Goal: Task Accomplishment & Management: Use online tool/utility

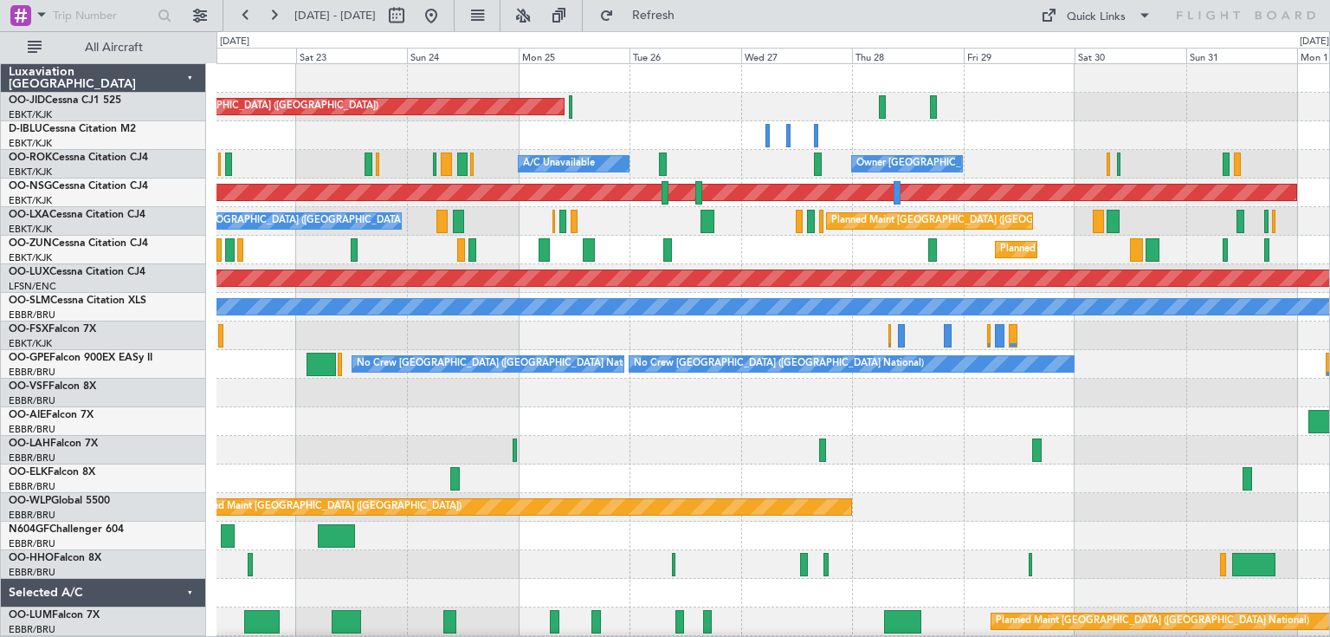
click at [807, 262] on div "Planned Maint Kortrijk-[GEOGRAPHIC_DATA]" at bounding box center [773, 250] width 1113 height 29
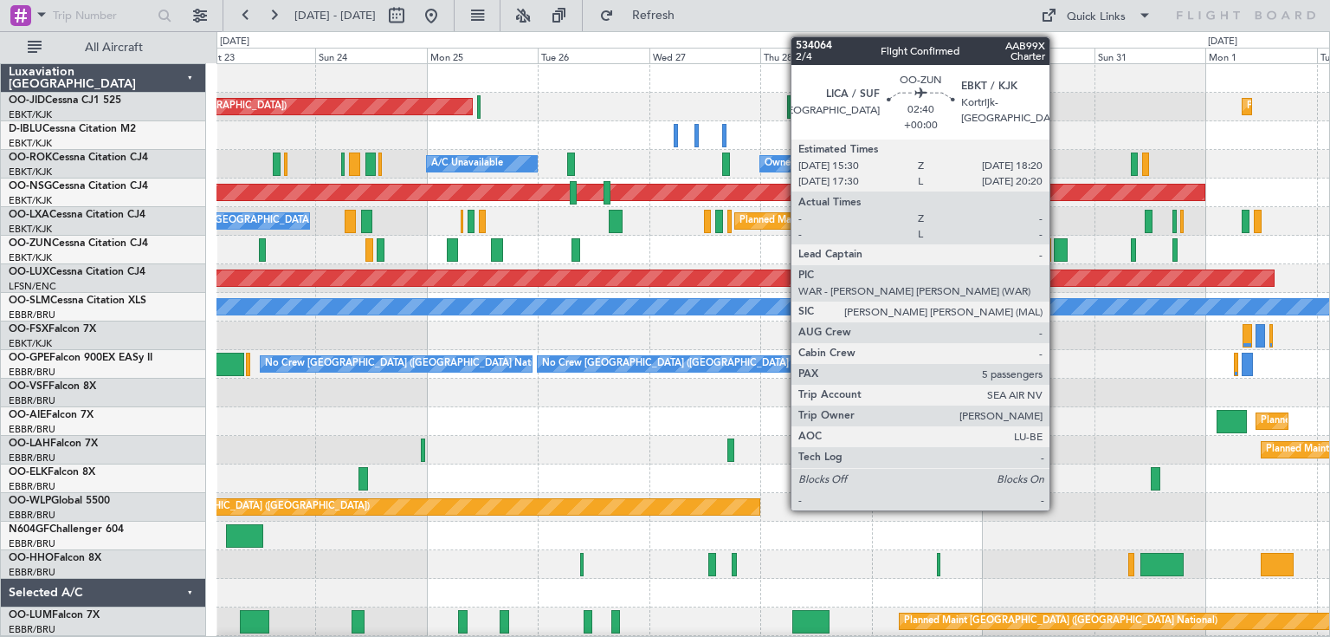
click at [1058, 243] on div at bounding box center [1061, 249] width 14 height 23
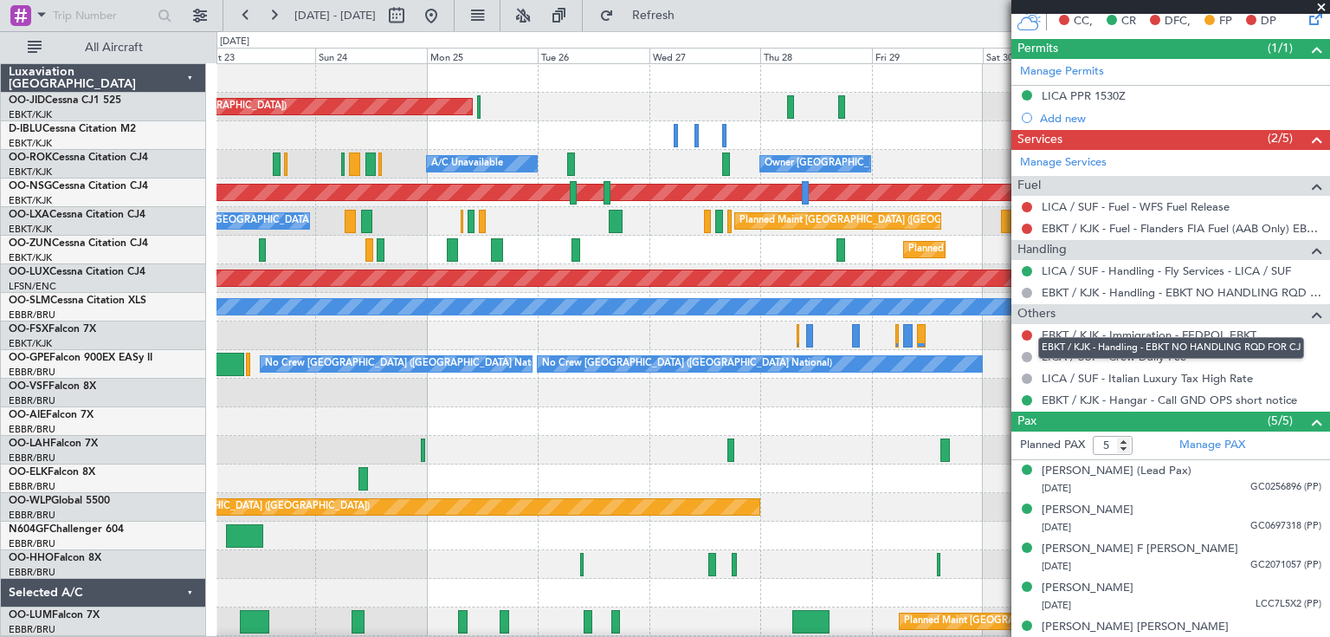
scroll to position [389, 0]
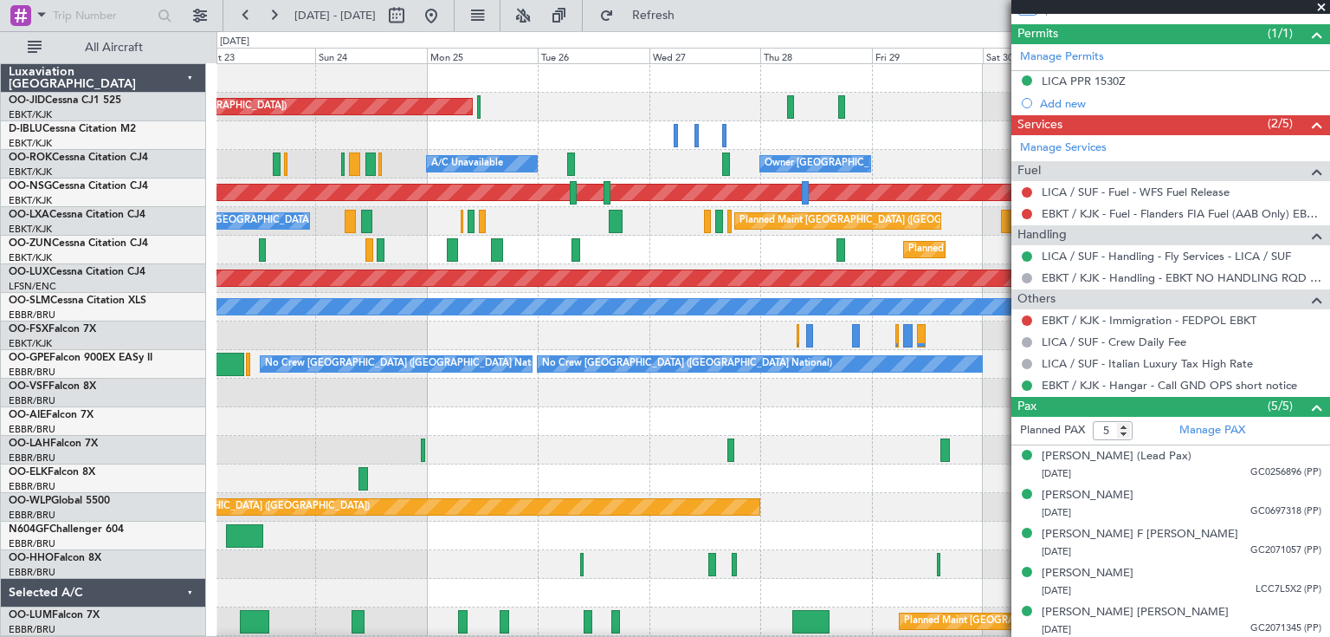
click at [1320, 4] on span at bounding box center [1321, 8] width 17 height 16
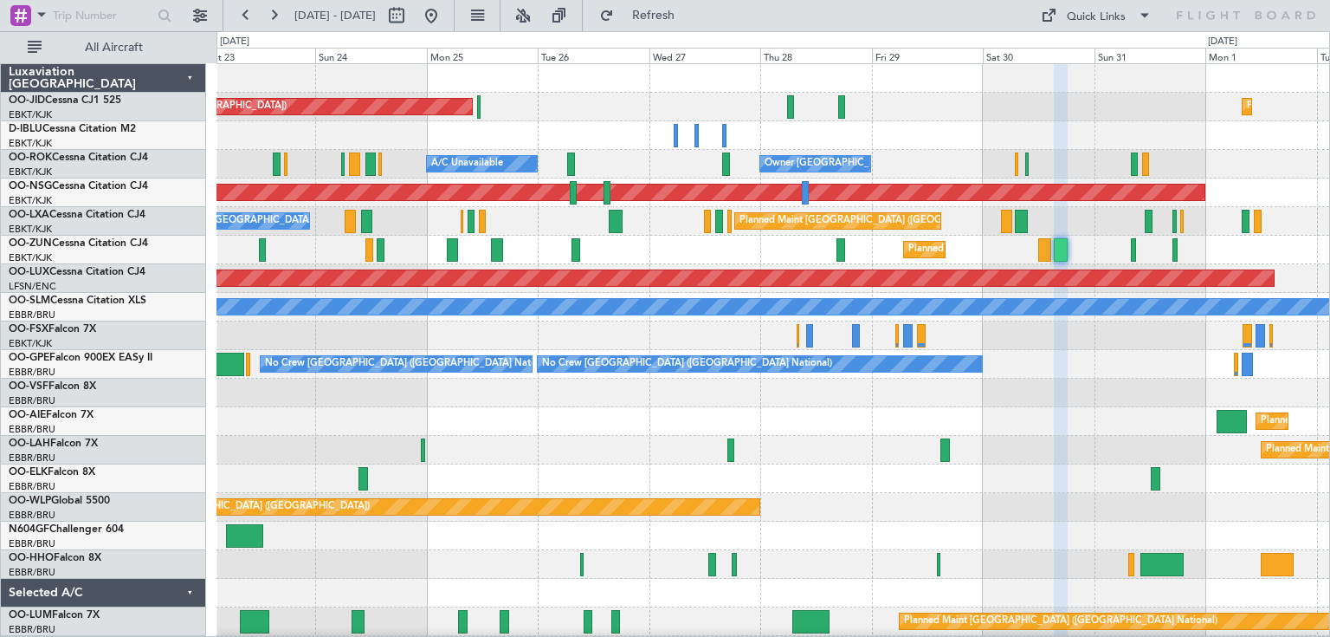
type input "0"
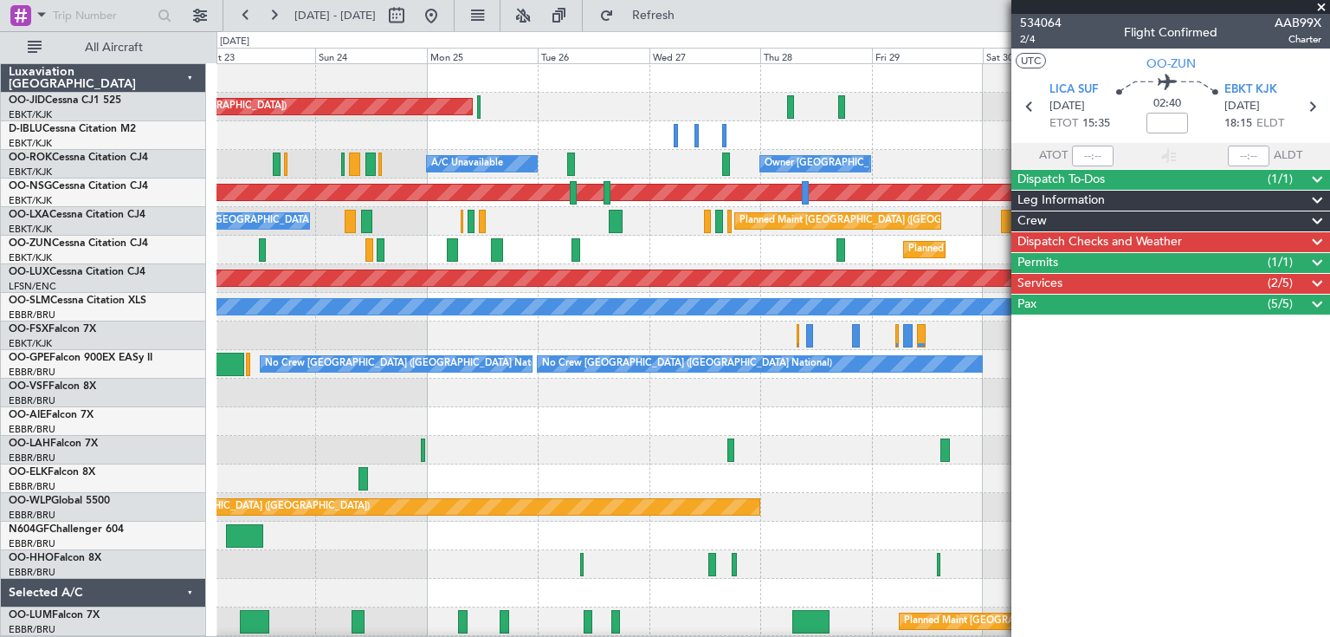
scroll to position [0, 0]
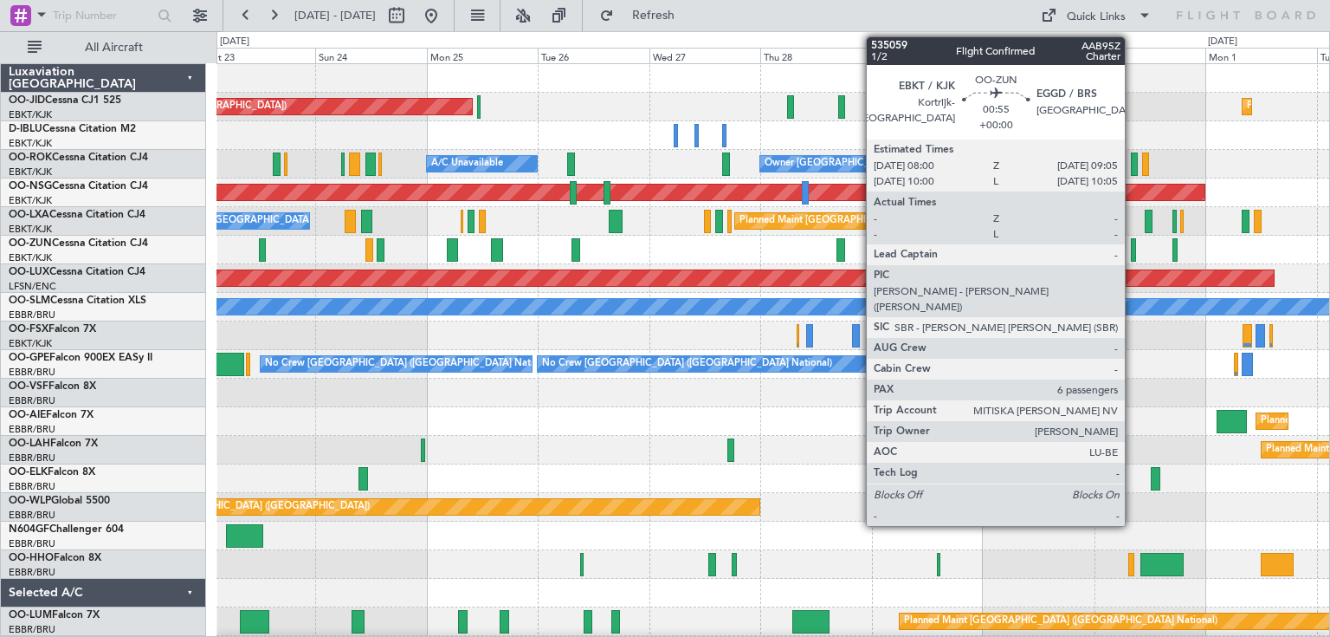
click at [1133, 252] on div at bounding box center [1133, 249] width 5 height 23
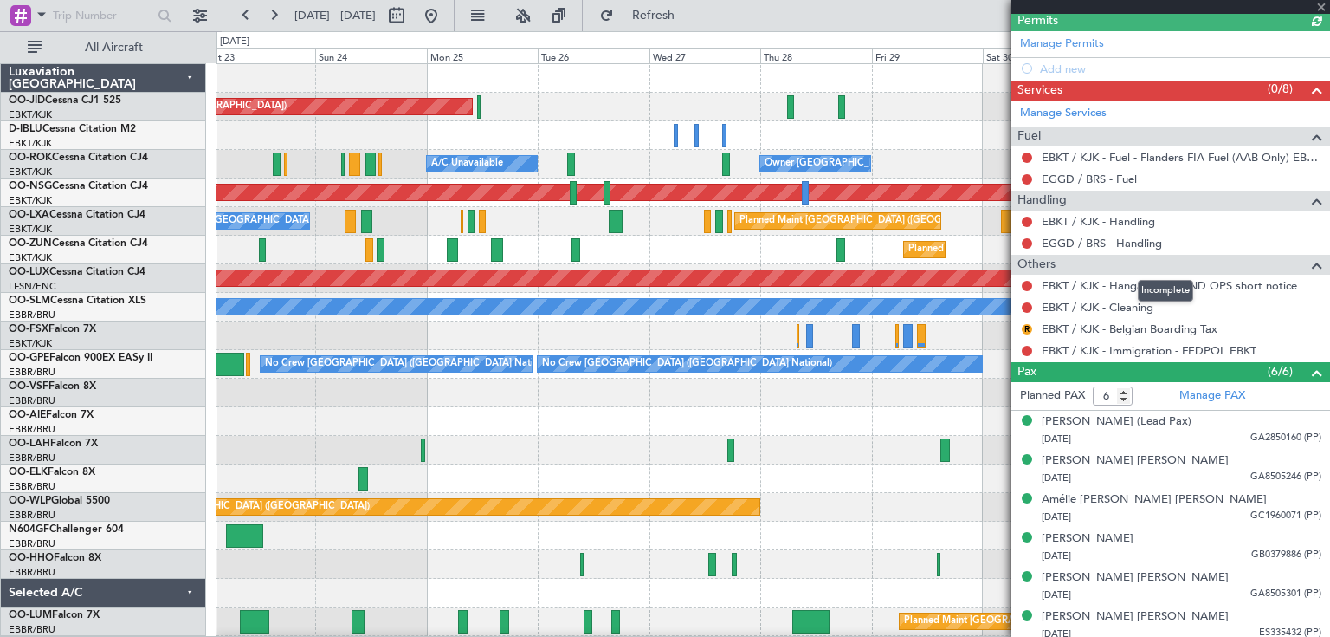
scroll to position [471, 0]
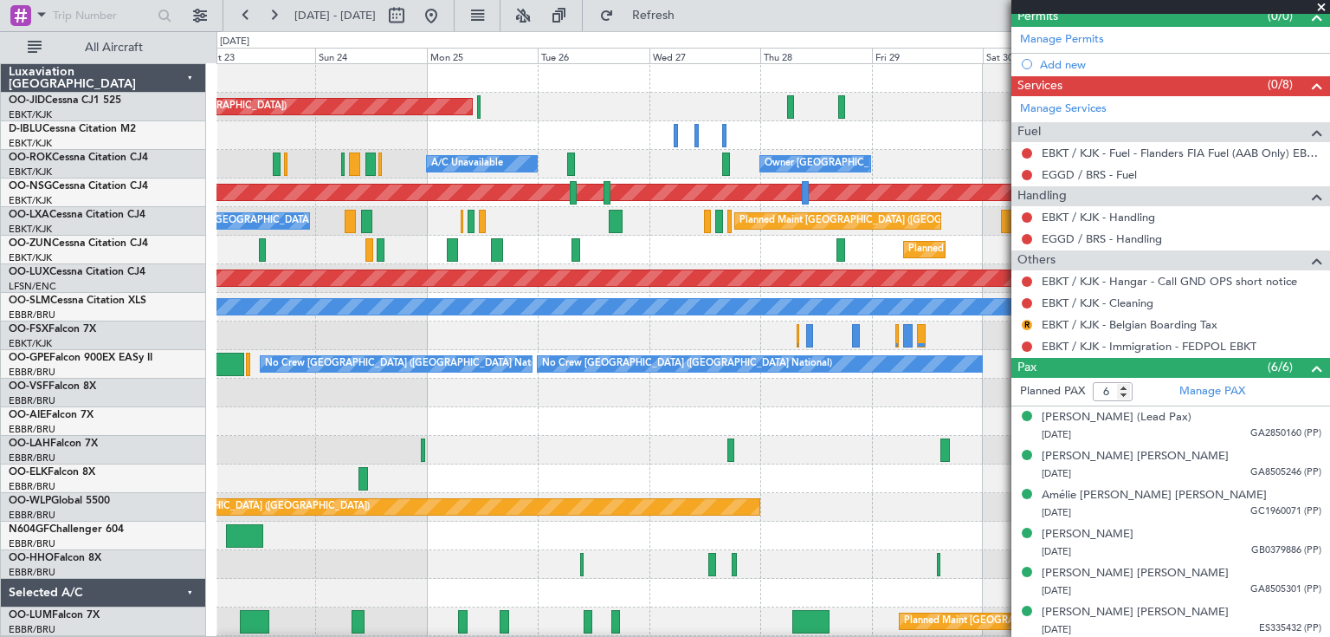
click at [1321, 4] on span at bounding box center [1321, 8] width 17 height 16
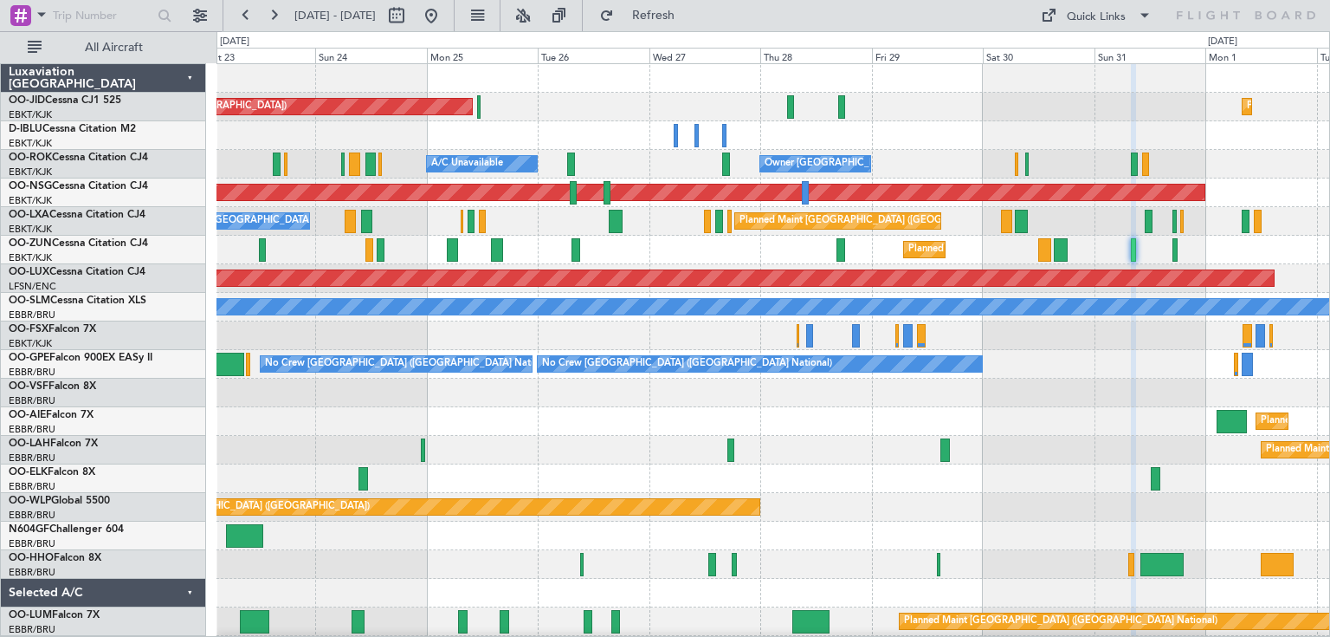
type input "0"
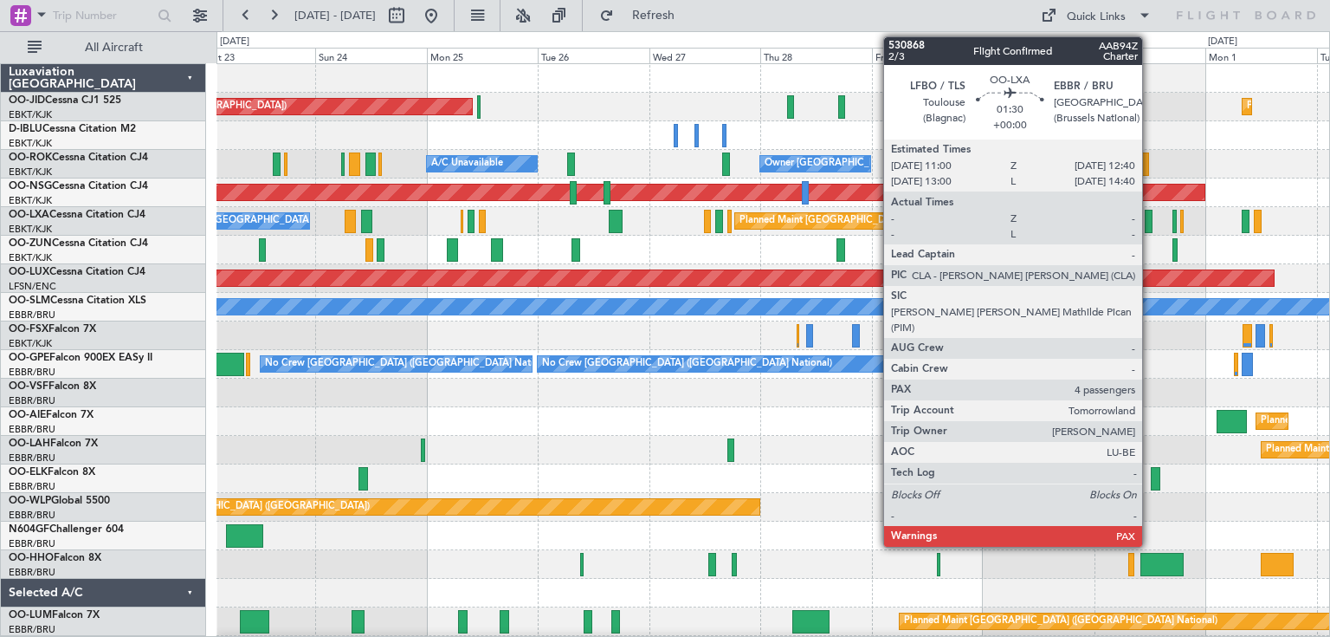
click at [1150, 217] on div at bounding box center [1149, 221] width 8 height 23
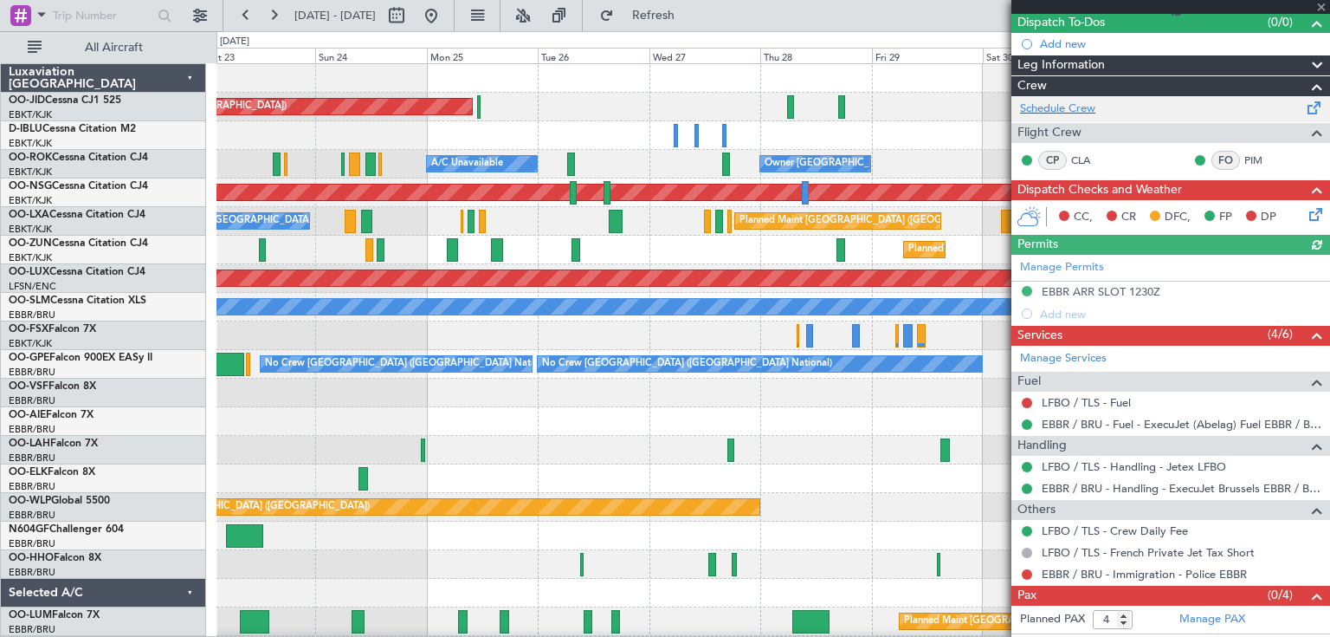
scroll to position [173, 0]
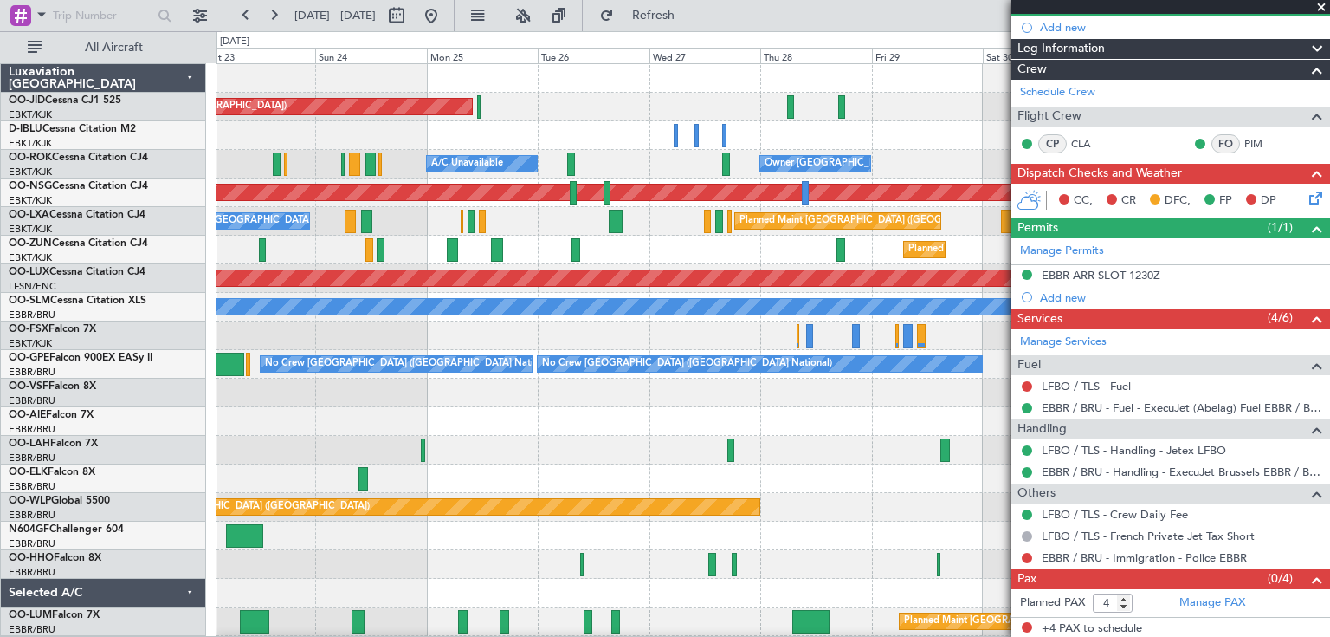
click at [1324, 7] on span at bounding box center [1321, 8] width 17 height 16
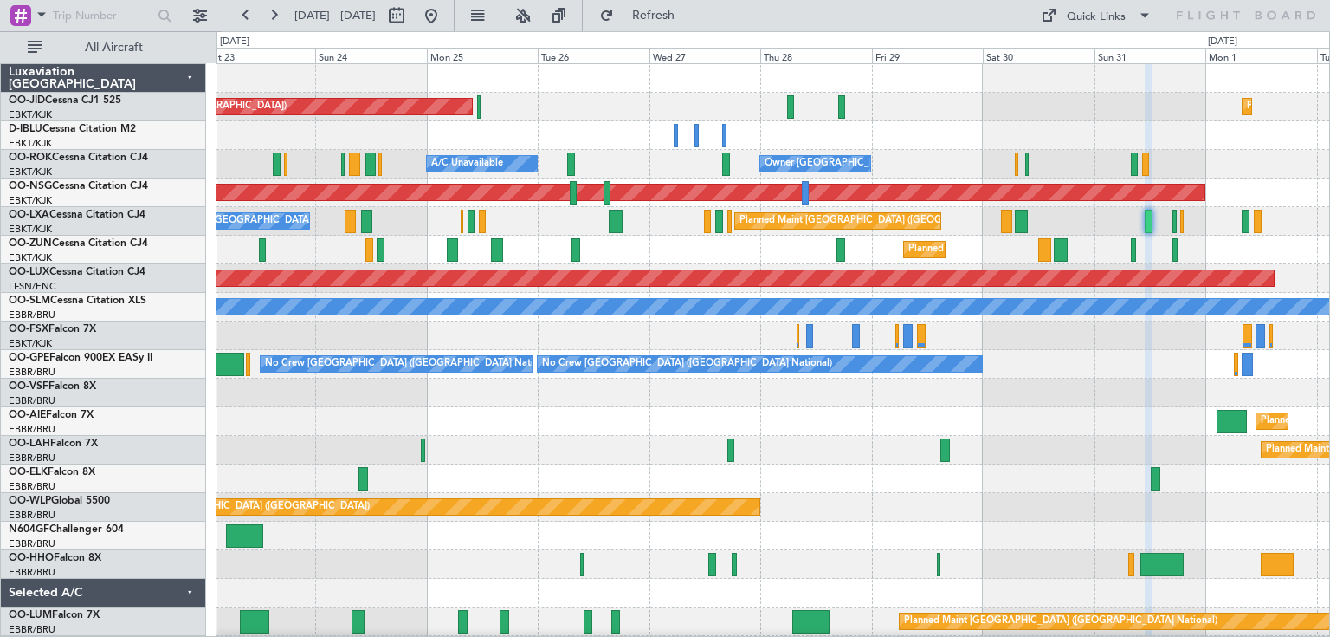
type input "0"
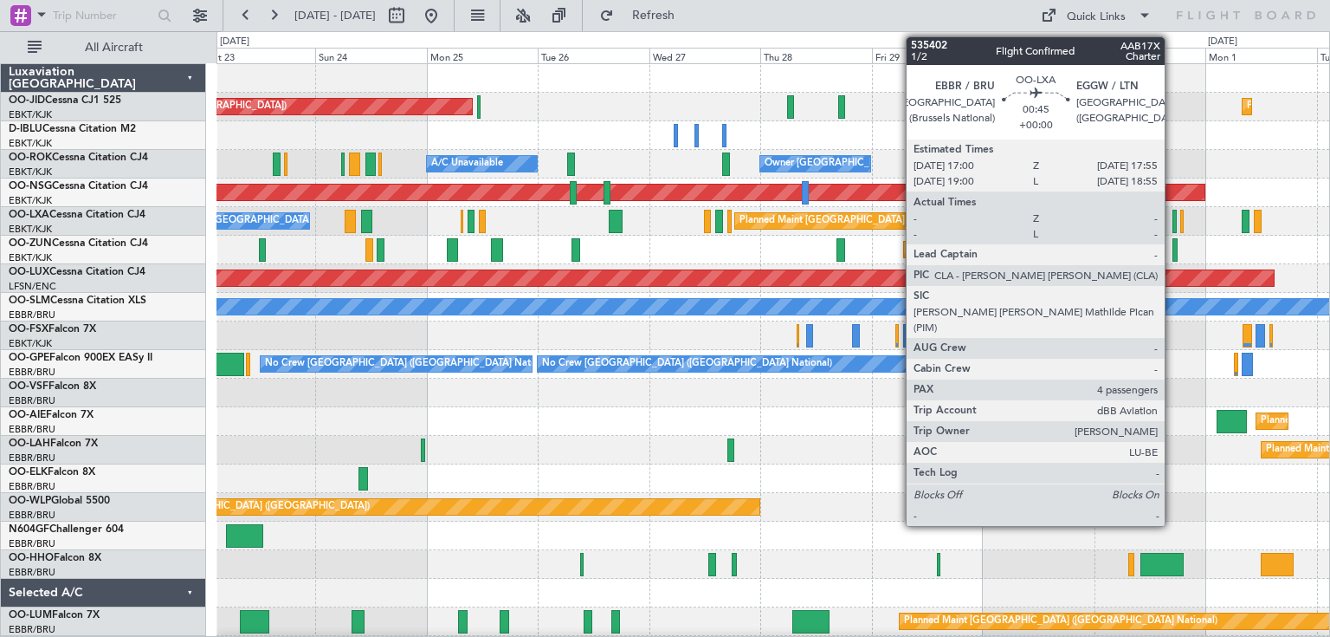
click at [1173, 219] on div at bounding box center [1175, 221] width 4 height 23
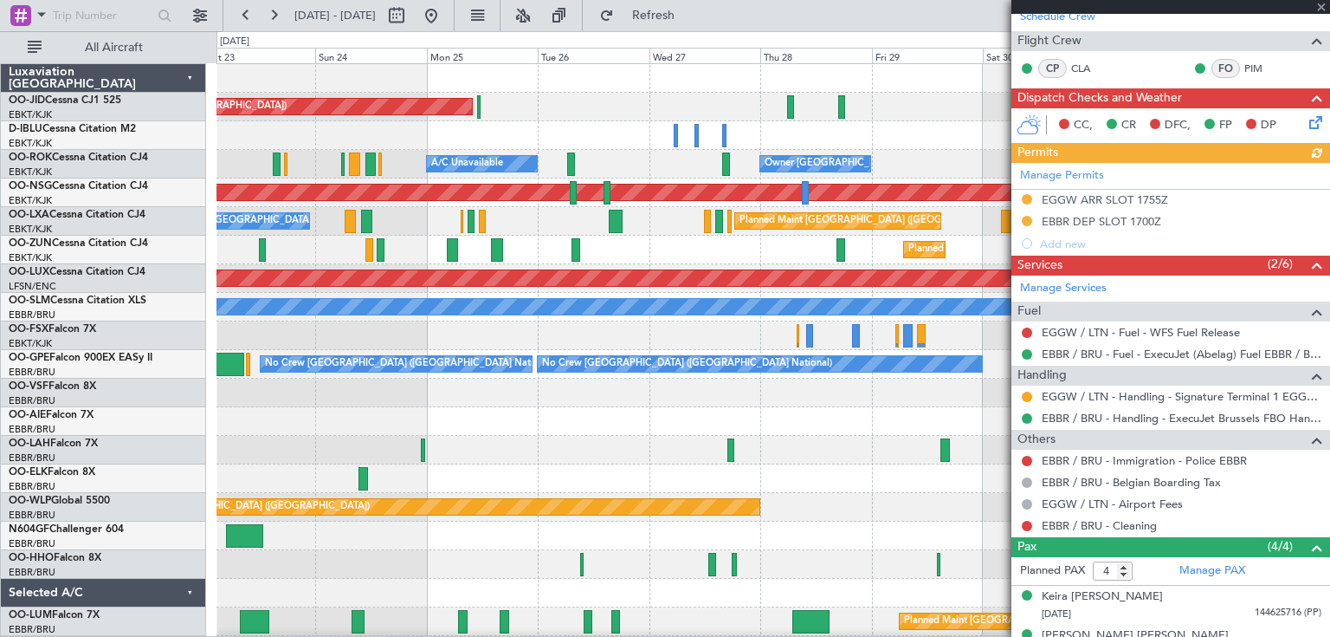
scroll to position [346, 0]
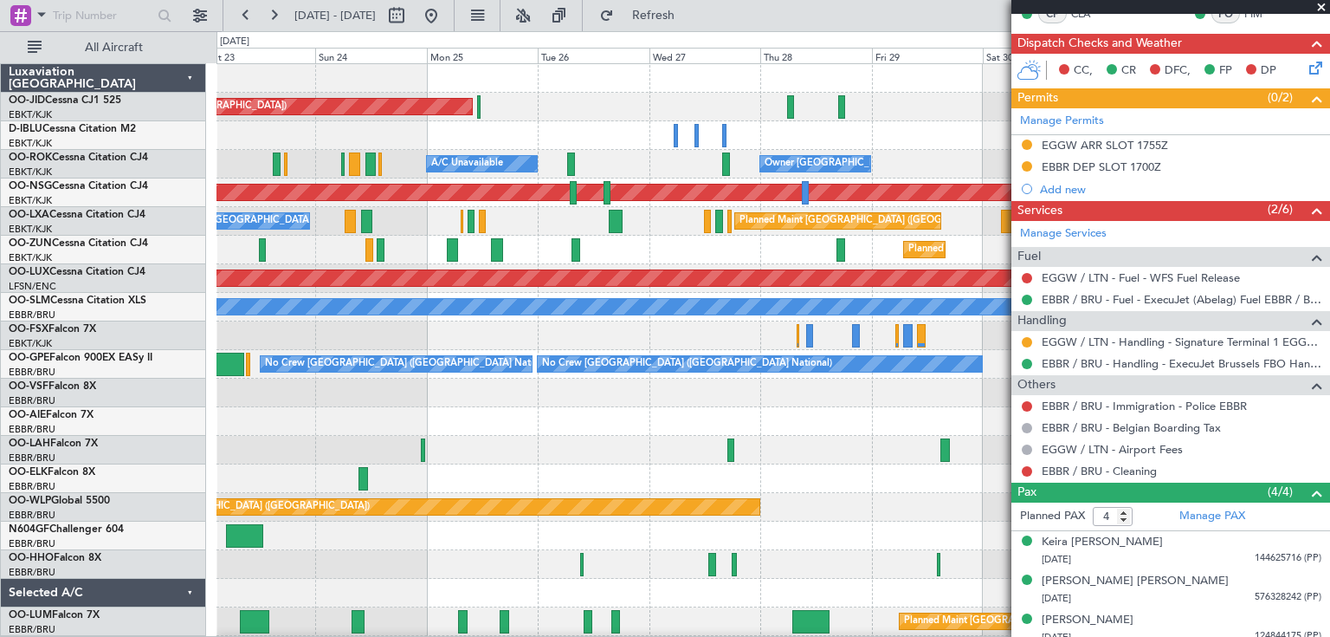
click at [1320, 7] on span at bounding box center [1321, 8] width 17 height 16
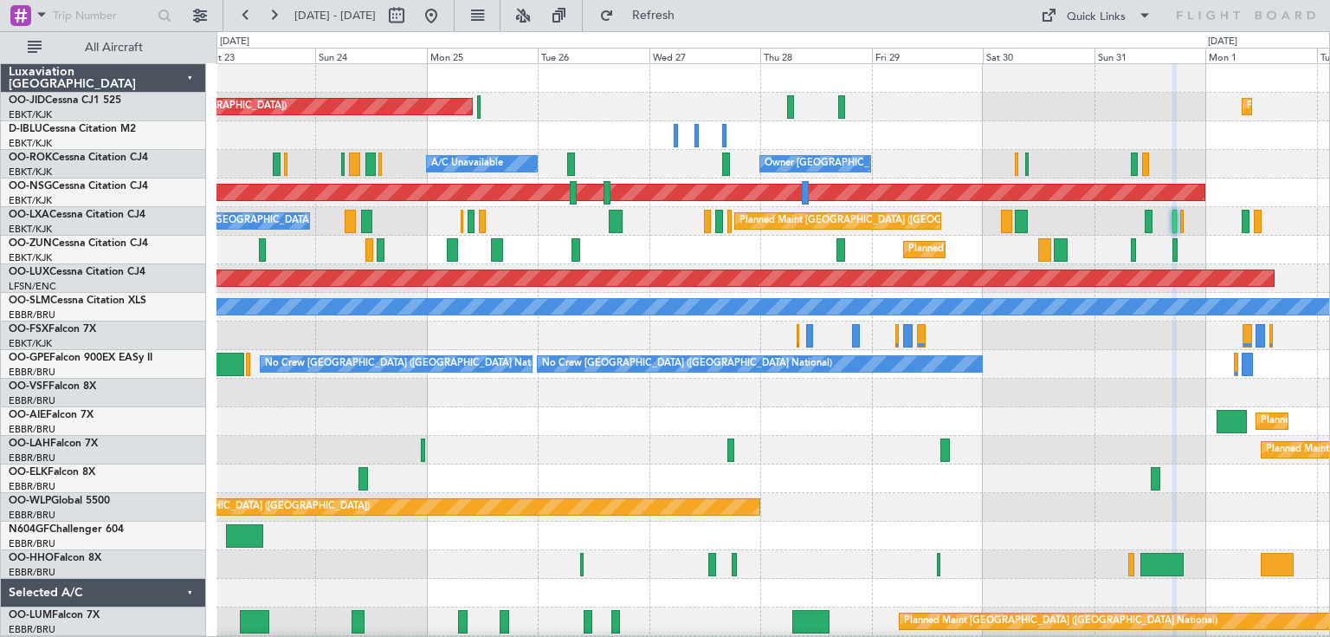
type input "0"
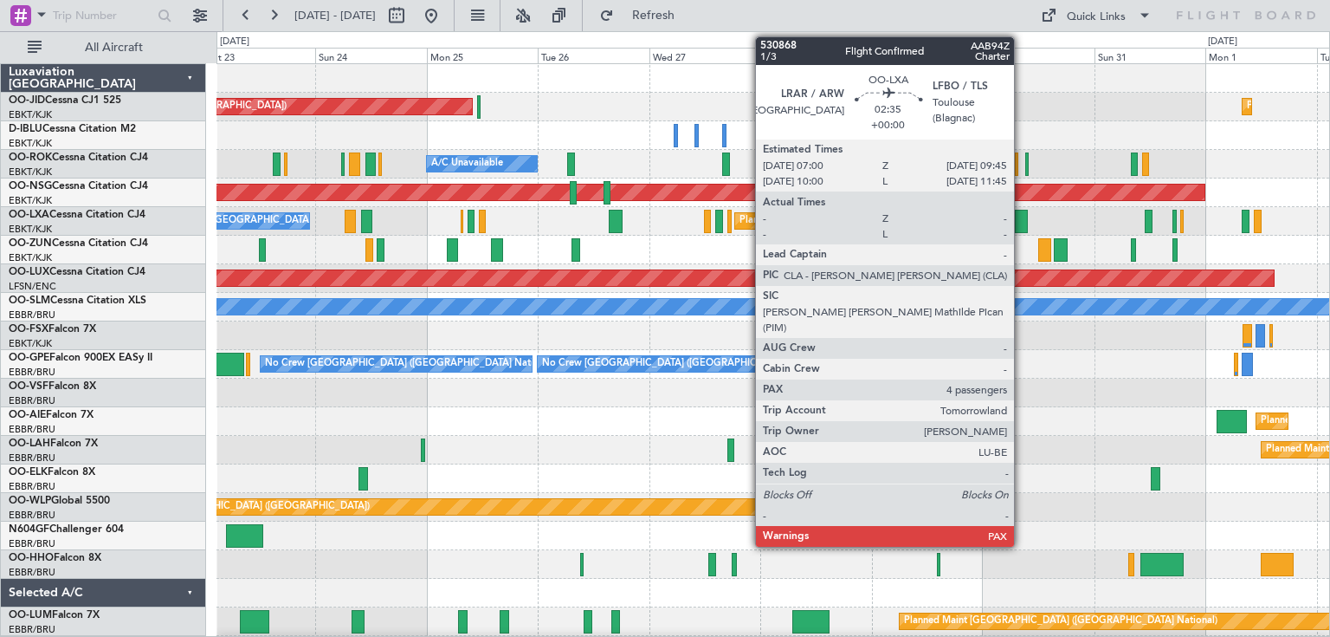
click at [1022, 223] on div at bounding box center [1021, 221] width 13 height 23
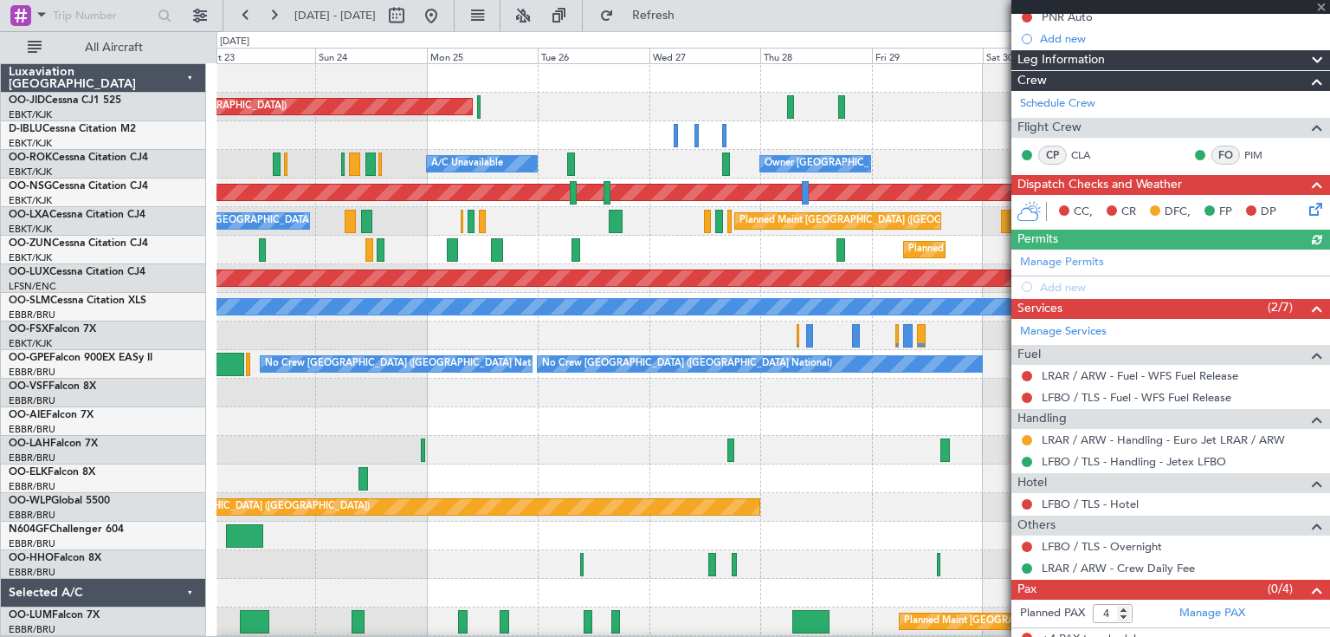
scroll to position [194, 0]
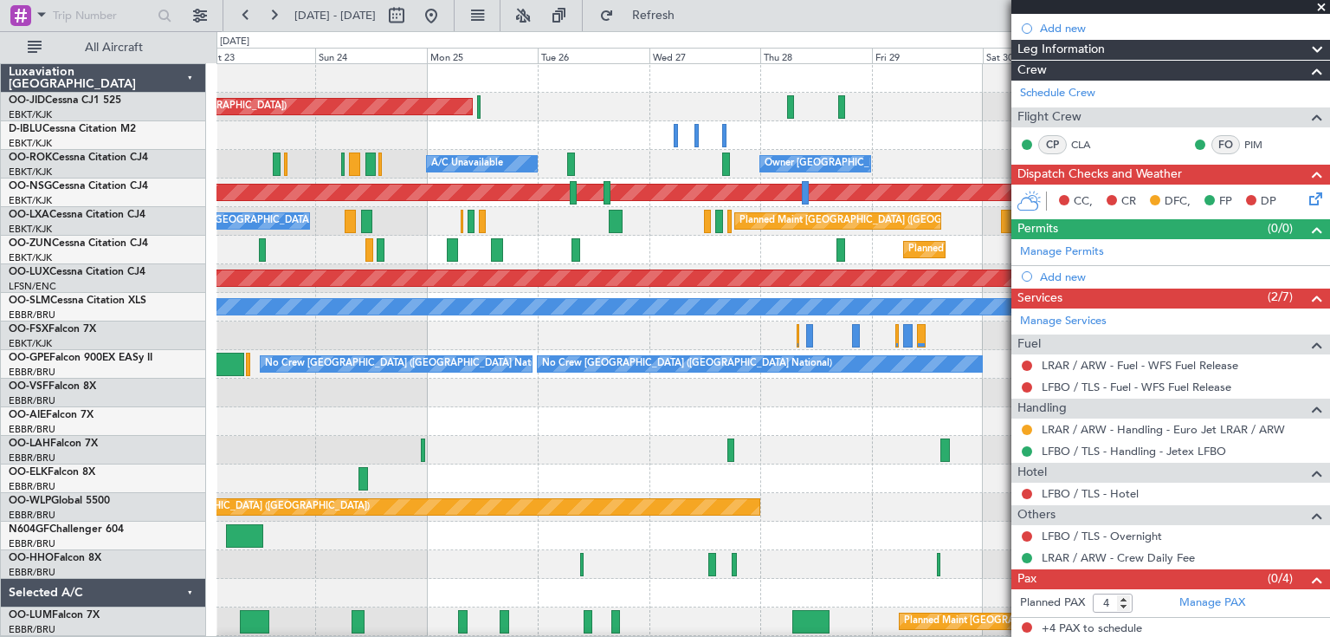
click at [1319, 7] on span at bounding box center [1321, 8] width 17 height 16
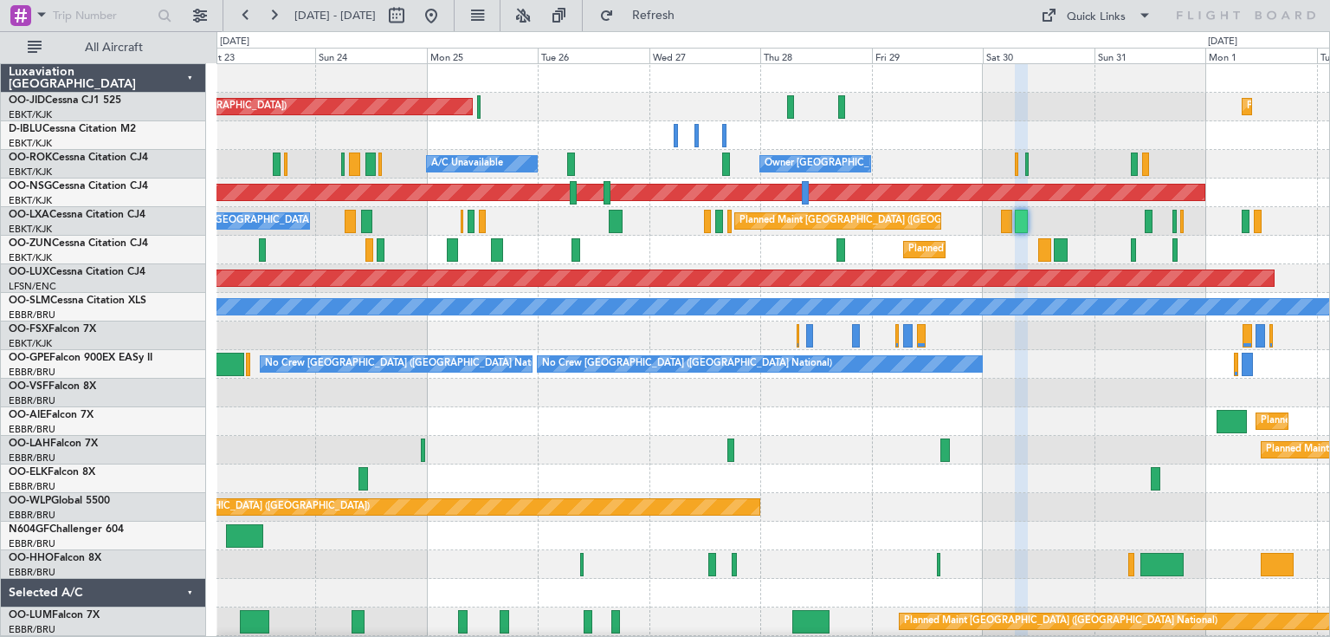
type input "0"
click at [911, 210] on div "Planned Maint [GEOGRAPHIC_DATA] ([GEOGRAPHIC_DATA] National) A/C Unavailable [G…" at bounding box center [773, 221] width 1113 height 29
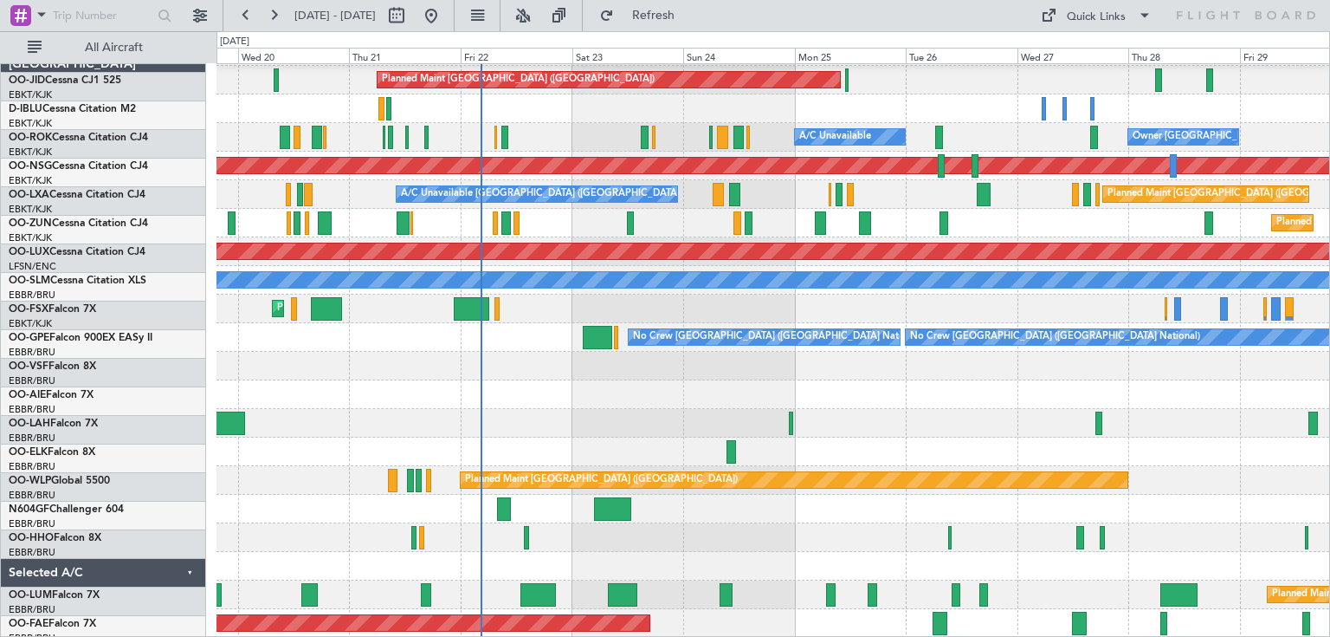
scroll to position [27, 0]
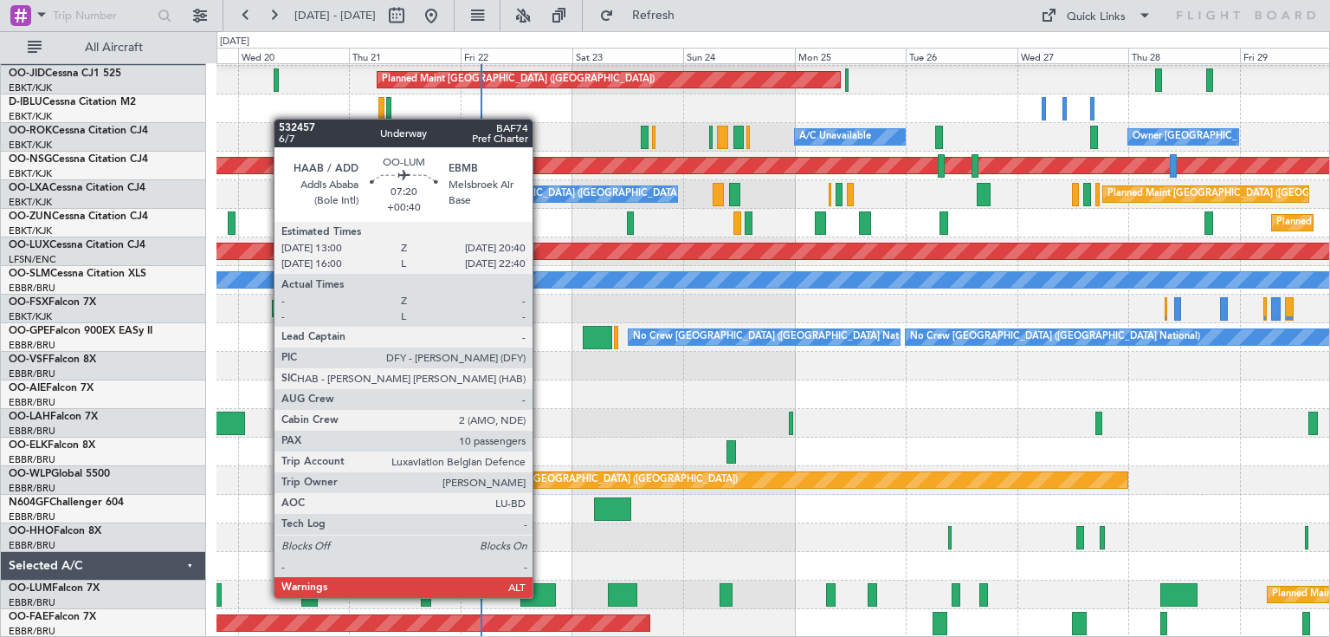
click at [541, 596] on div at bounding box center [539, 594] width 36 height 23
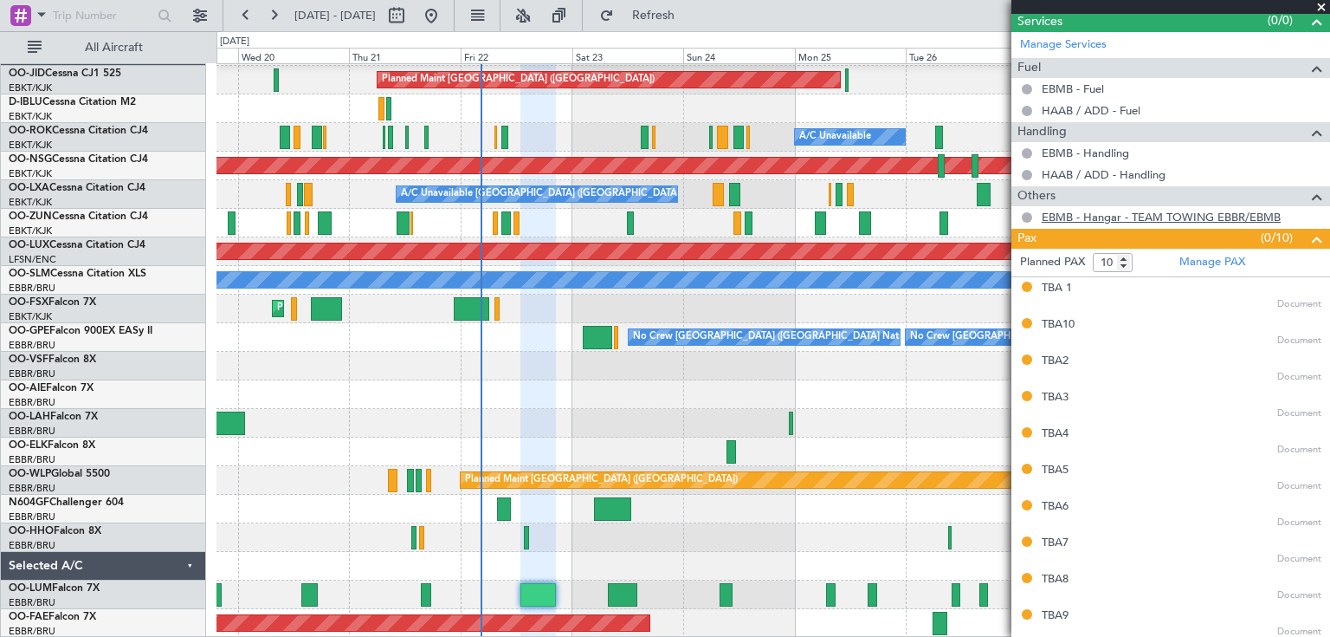
scroll to position [784, 0]
click at [1323, 6] on span at bounding box center [1321, 8] width 17 height 16
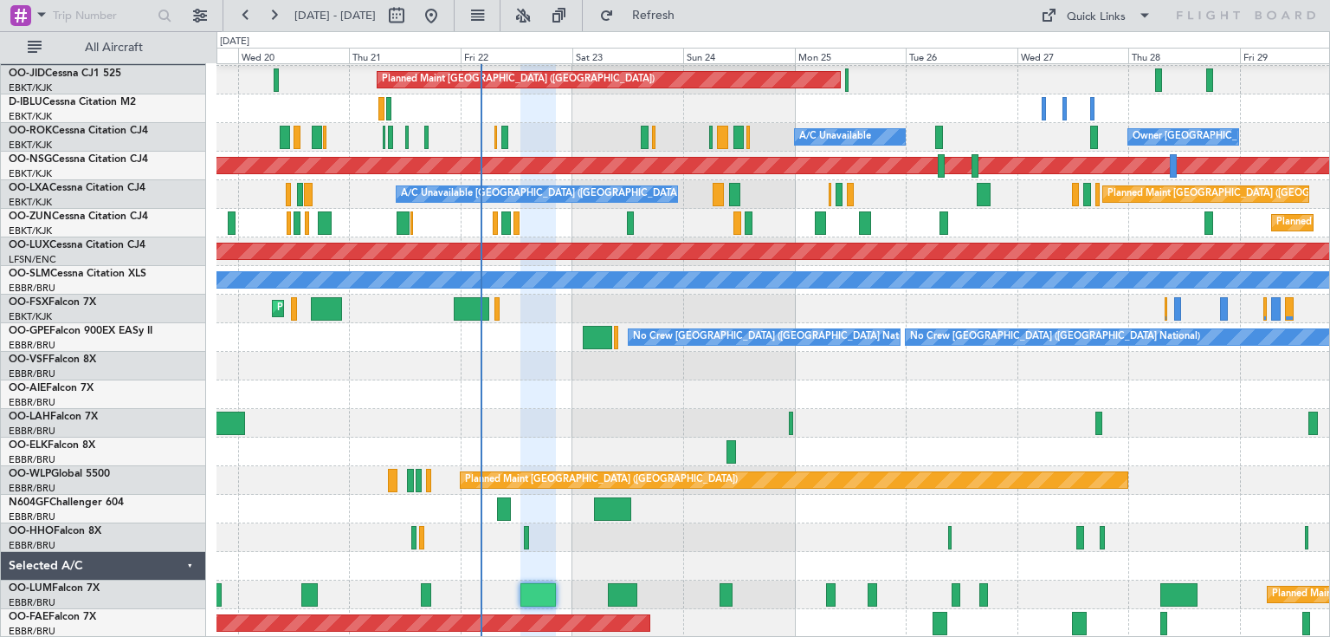
type input "0"
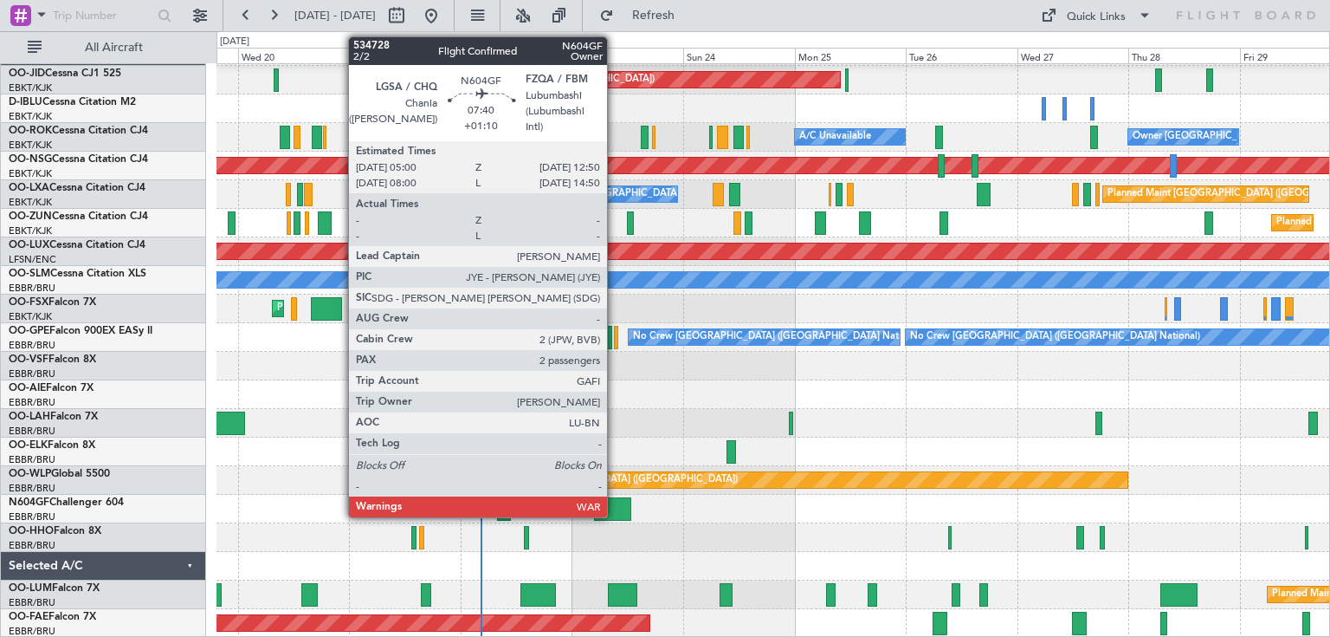
click at [615, 509] on div at bounding box center [612, 508] width 36 height 23
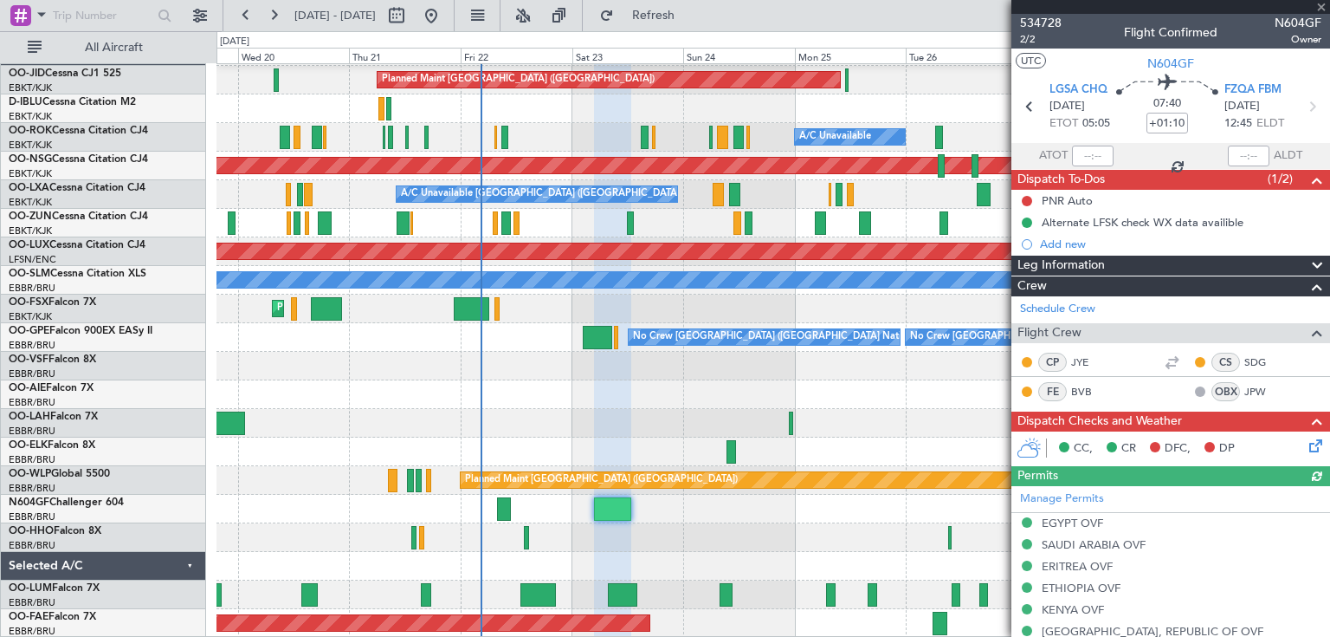
scroll to position [392, 0]
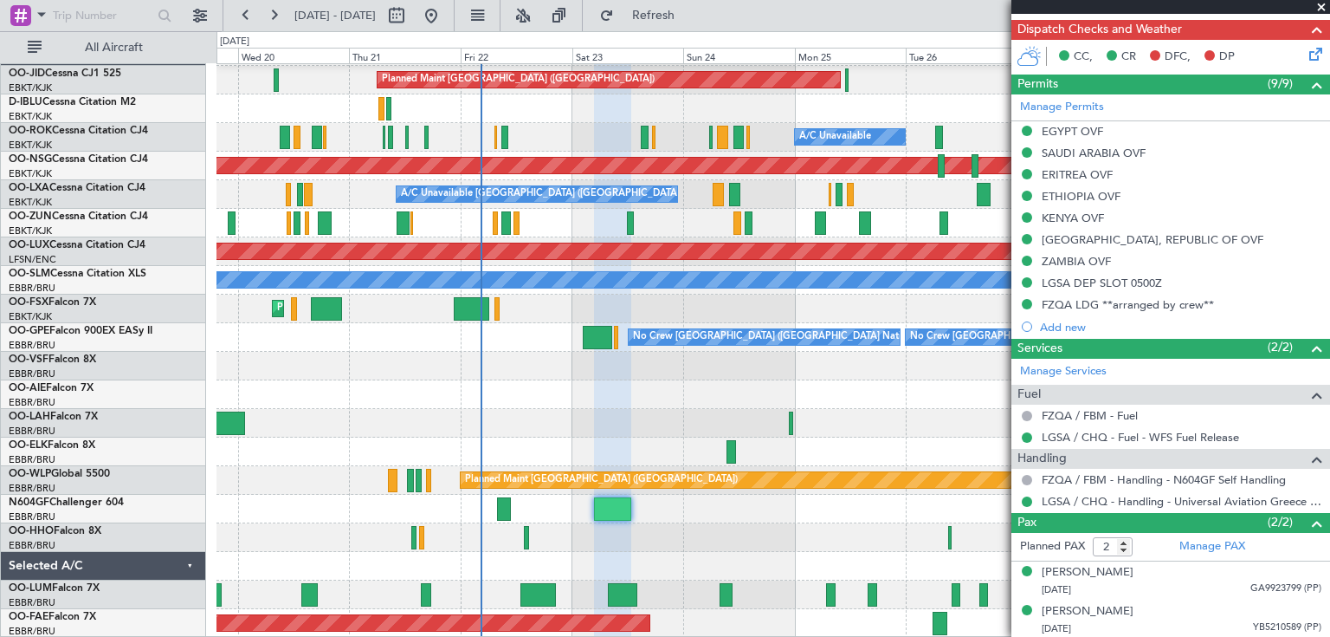
click at [1324, 6] on span at bounding box center [1321, 8] width 17 height 16
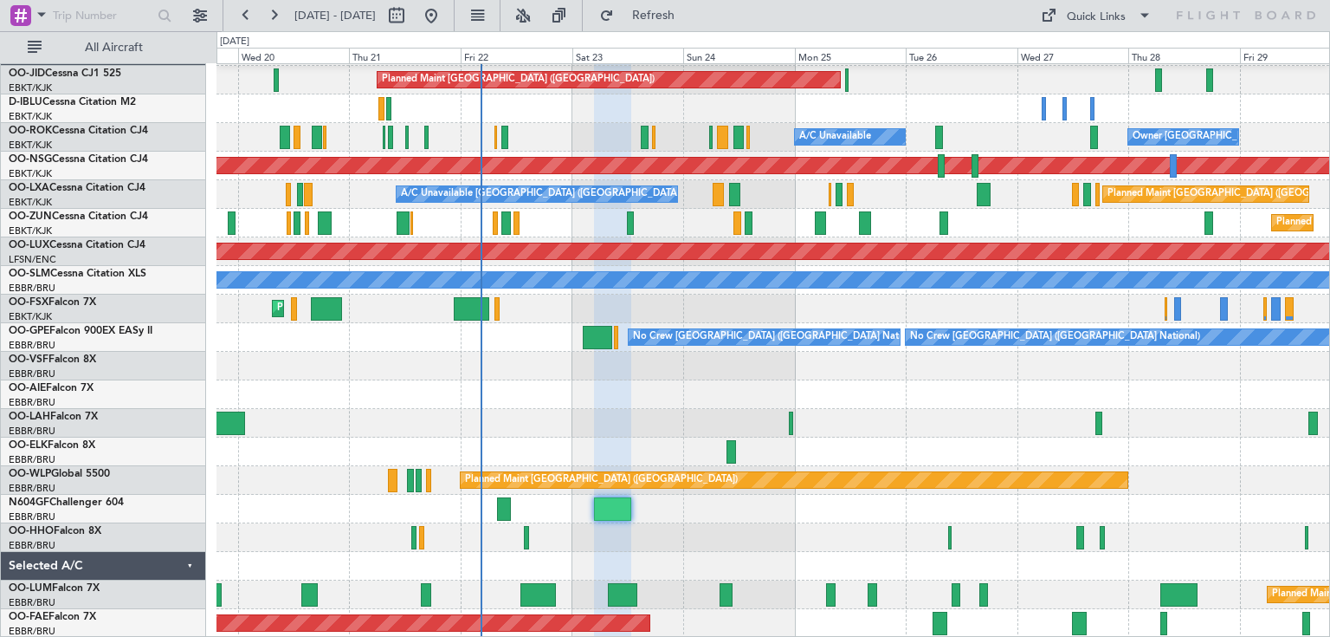
type input "0"
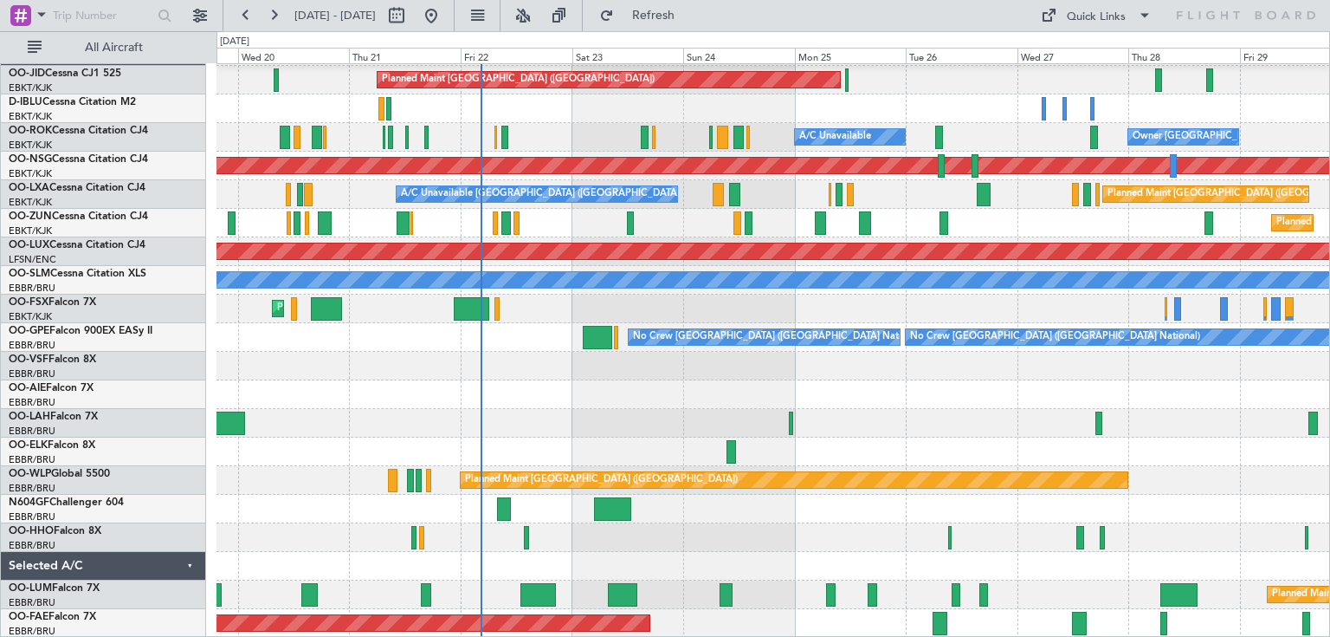
scroll to position [0, 0]
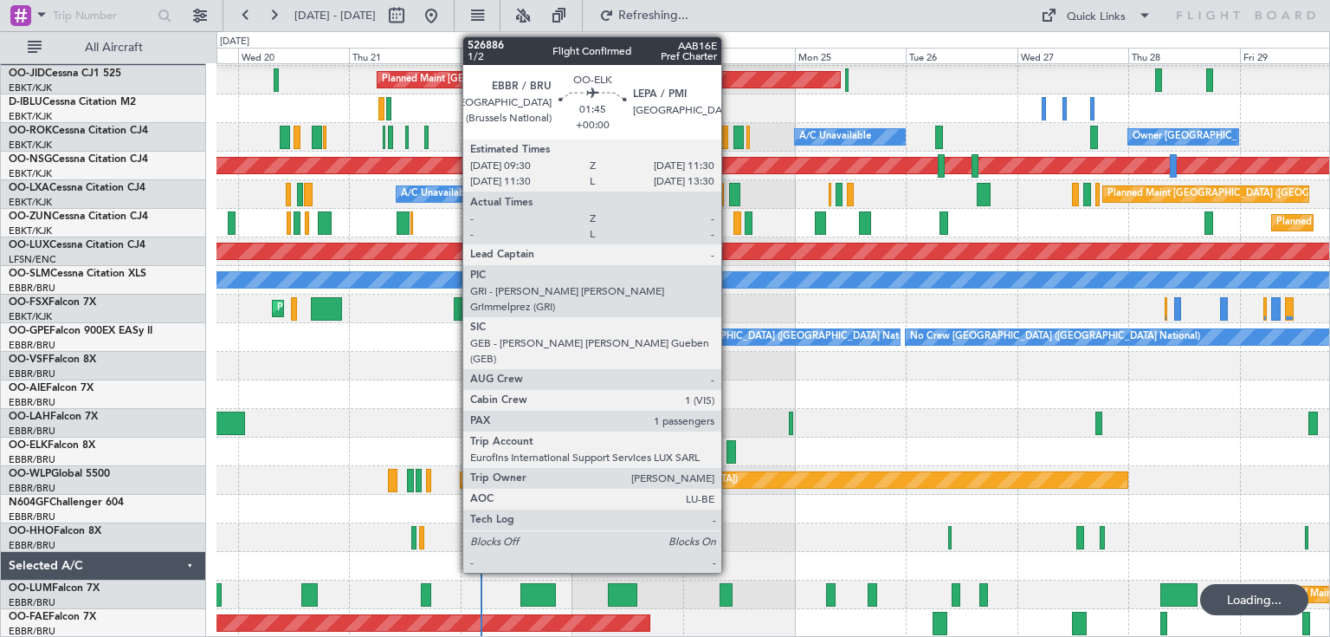
click at [729, 443] on div at bounding box center [732, 451] width 10 height 23
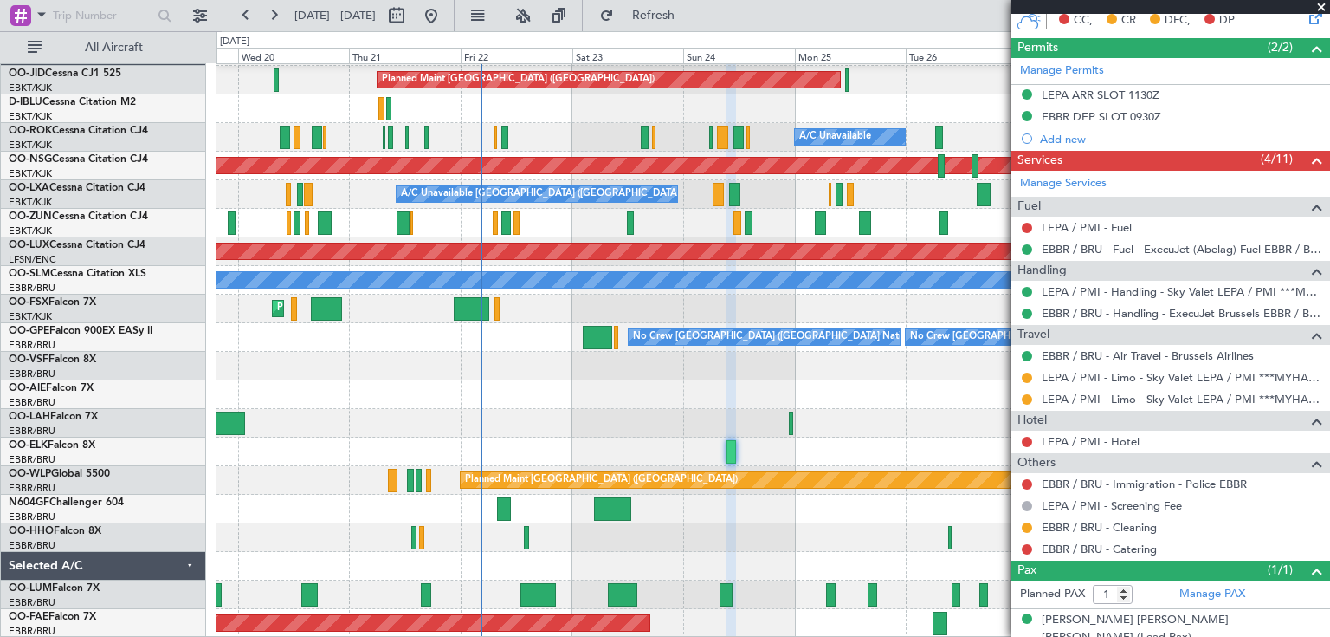
scroll to position [440, 0]
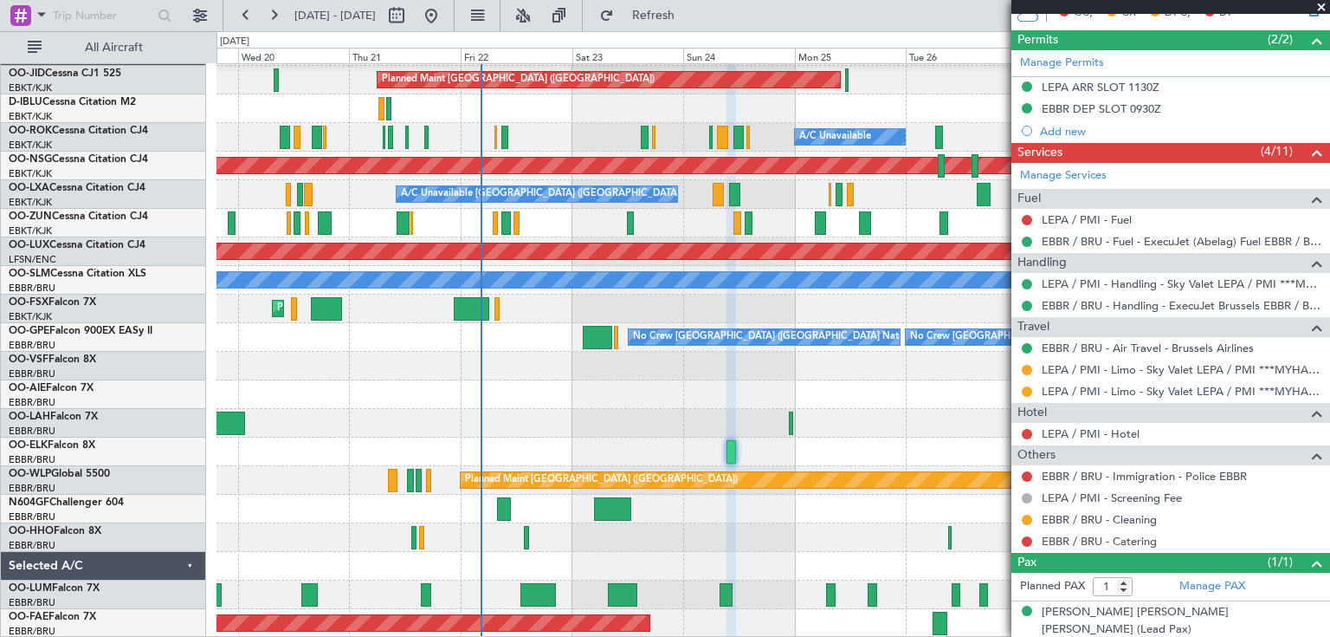
click at [1324, 2] on span at bounding box center [1321, 8] width 17 height 16
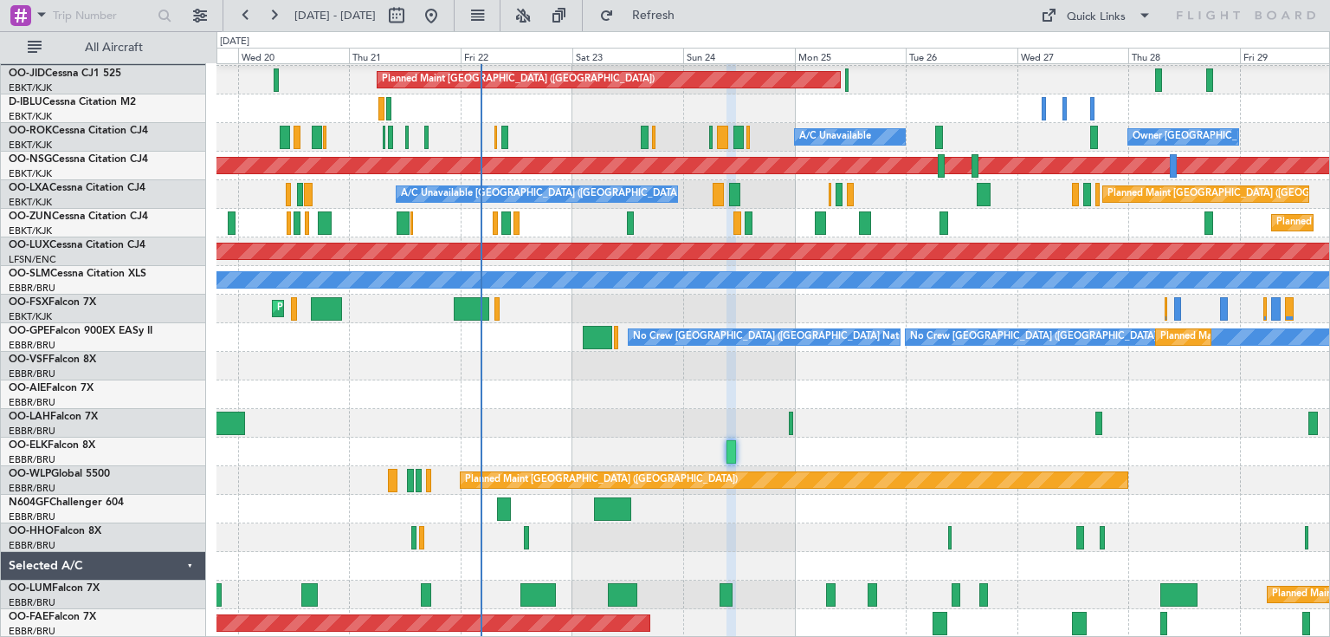
type input "0"
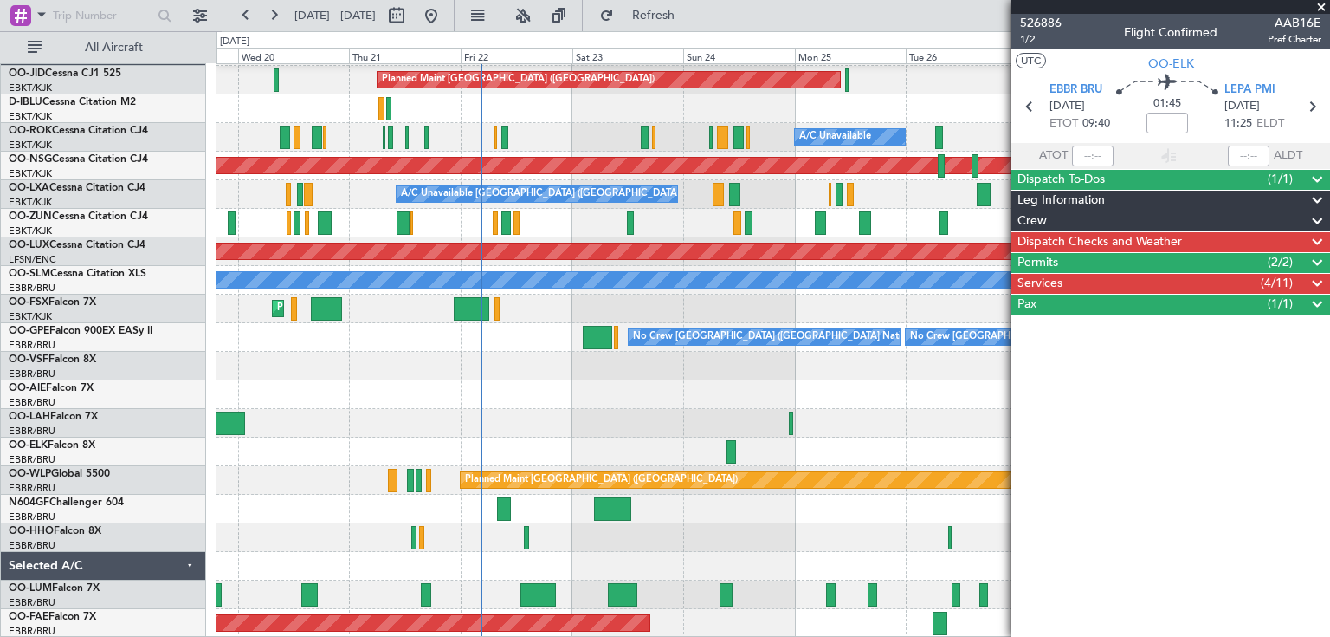
scroll to position [0, 0]
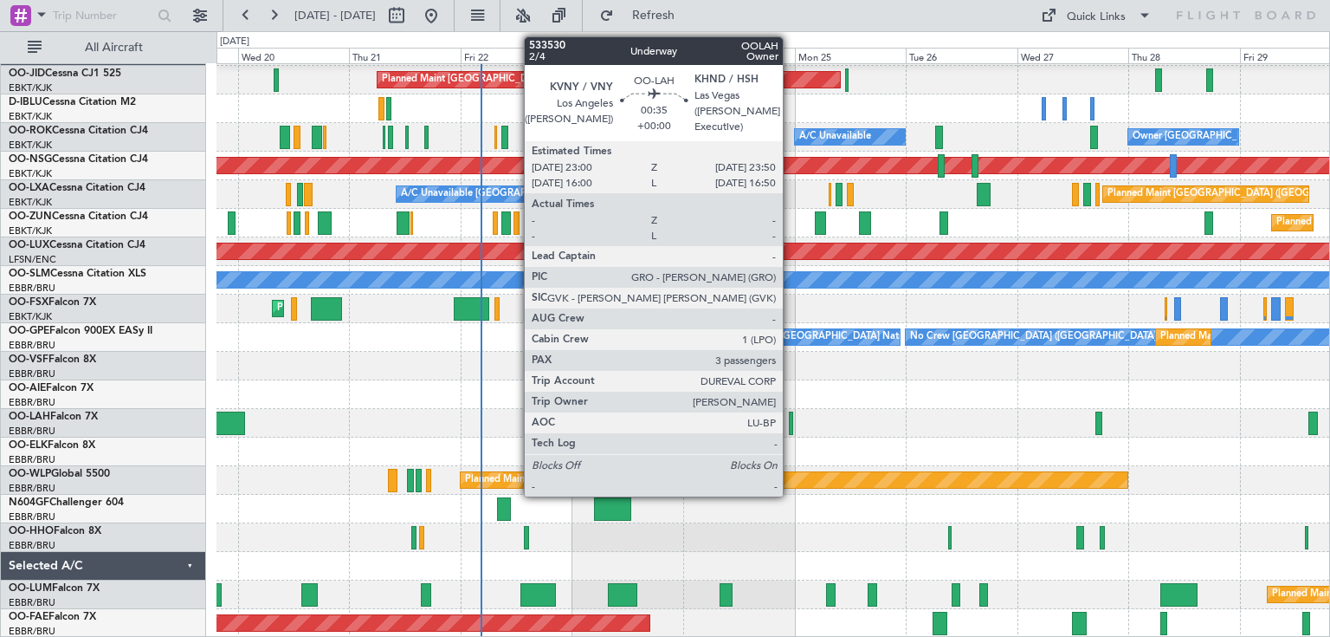
click at [791, 419] on div at bounding box center [791, 422] width 4 height 23
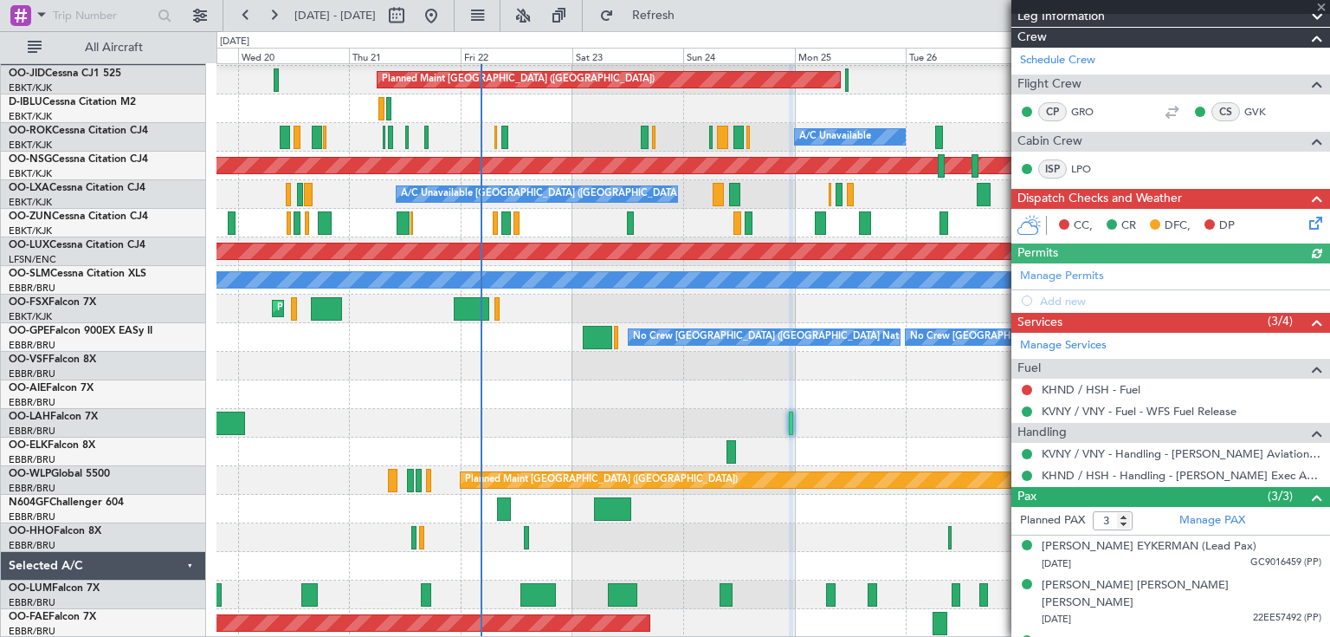
scroll to position [239, 0]
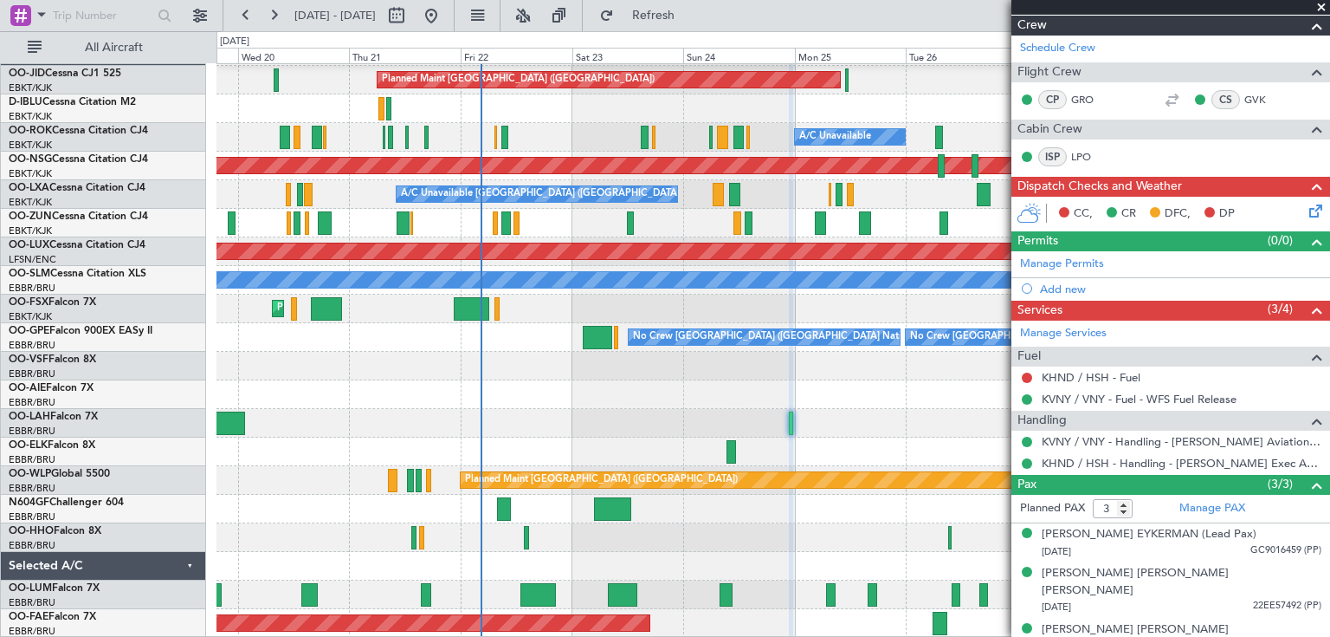
click at [1320, 3] on span at bounding box center [1321, 8] width 17 height 16
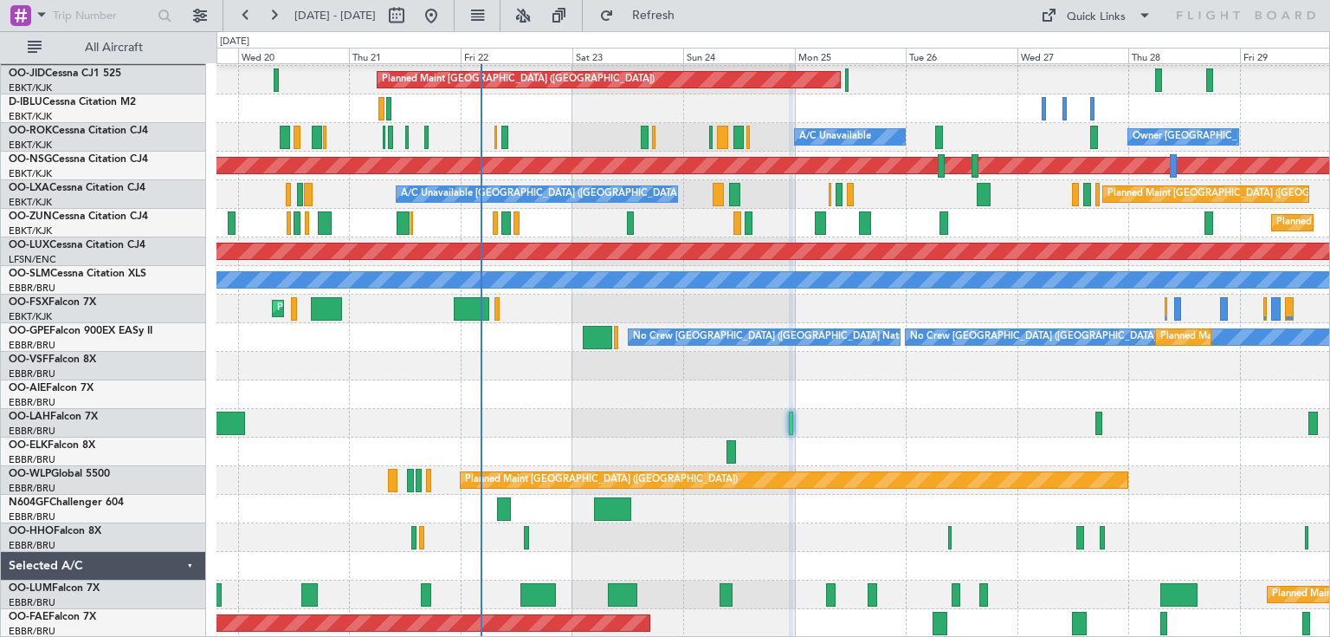
type input "0"
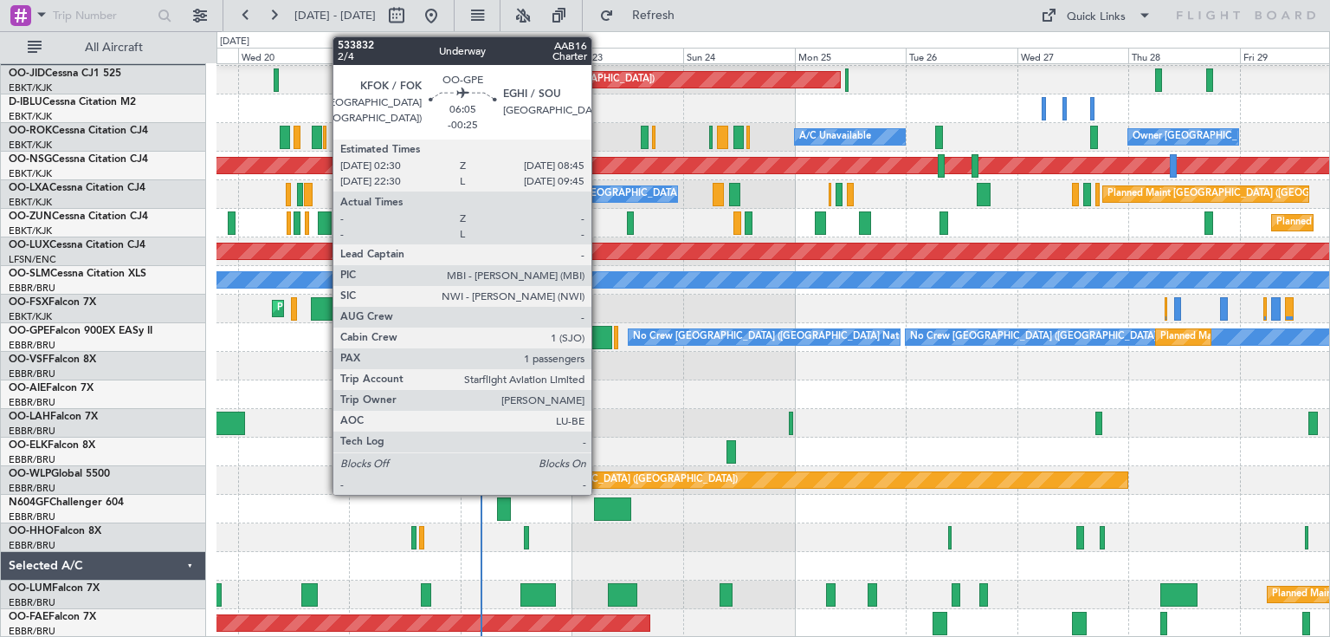
click at [599, 333] on div at bounding box center [597, 337] width 29 height 23
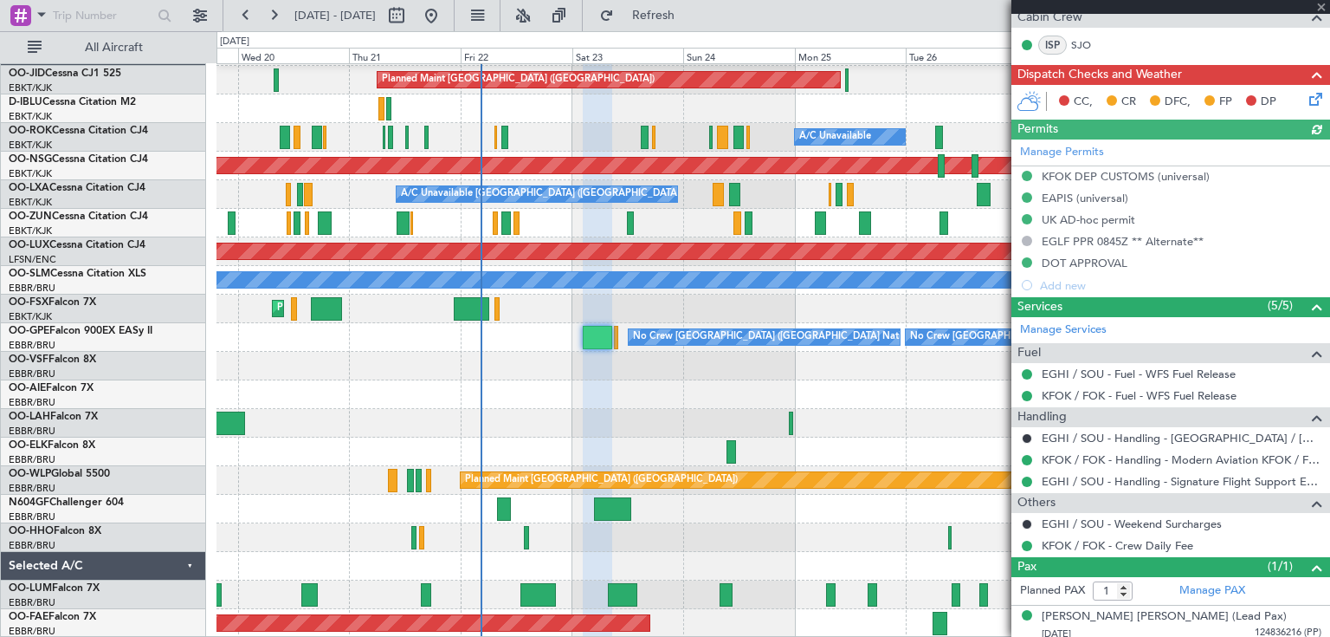
scroll to position [420, 0]
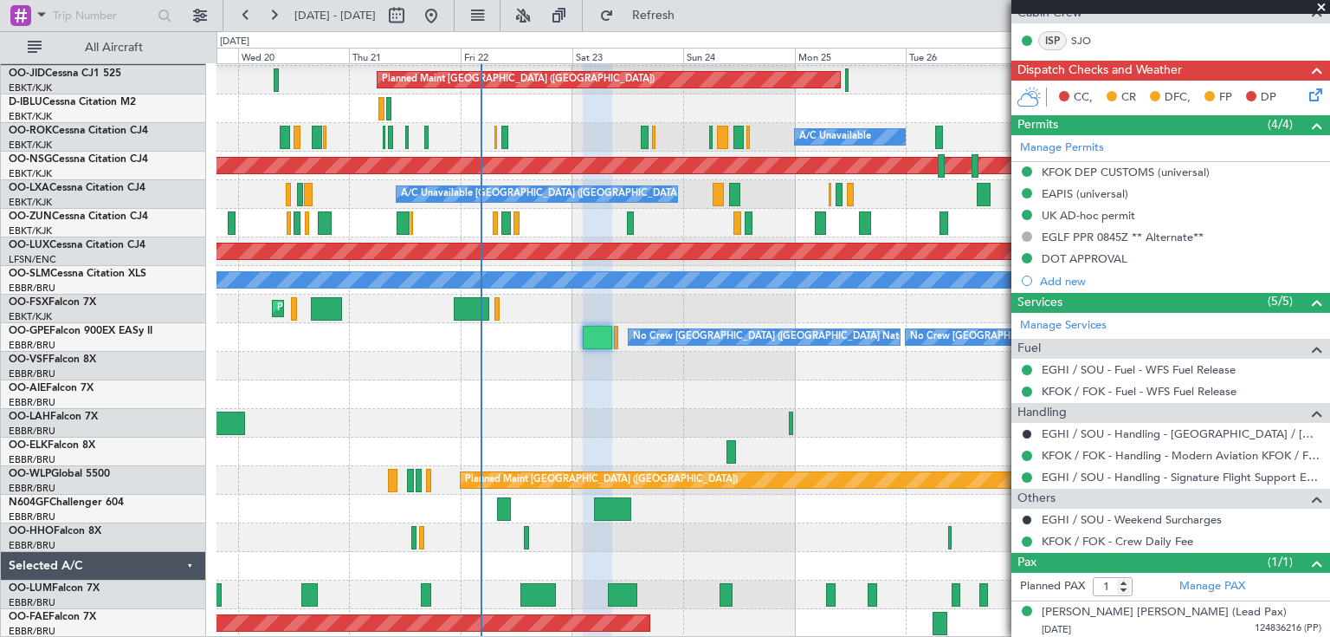
click at [1320, 5] on span at bounding box center [1321, 8] width 17 height 16
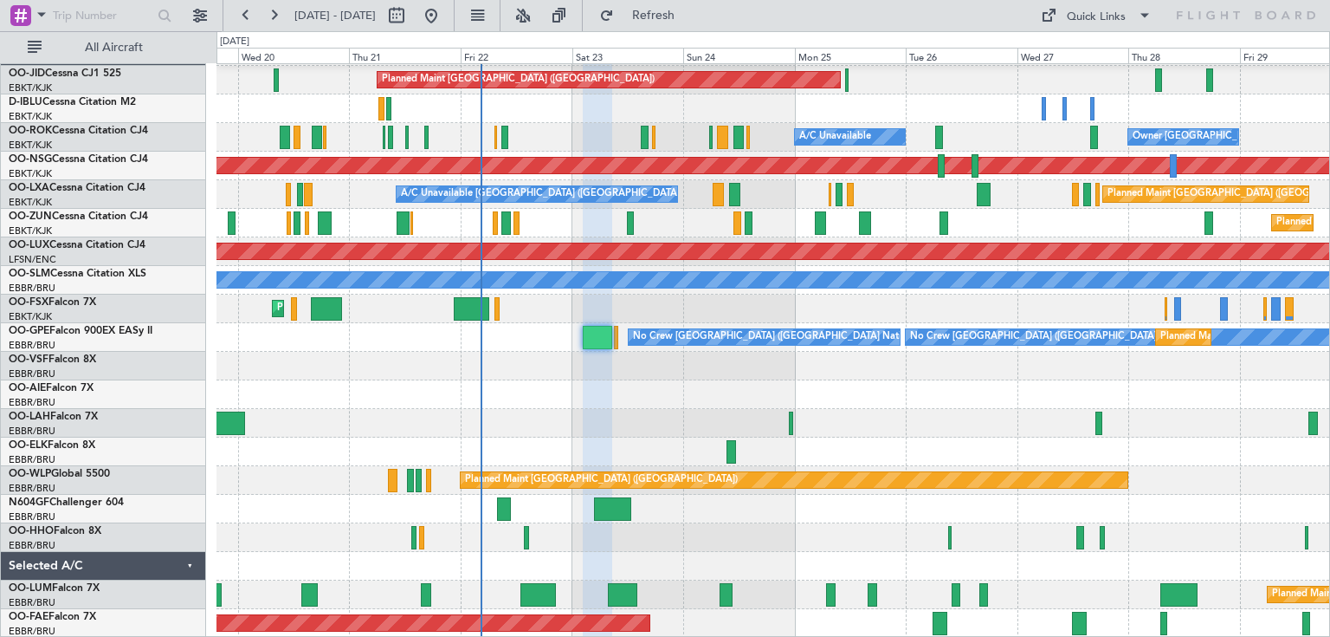
type input "0"
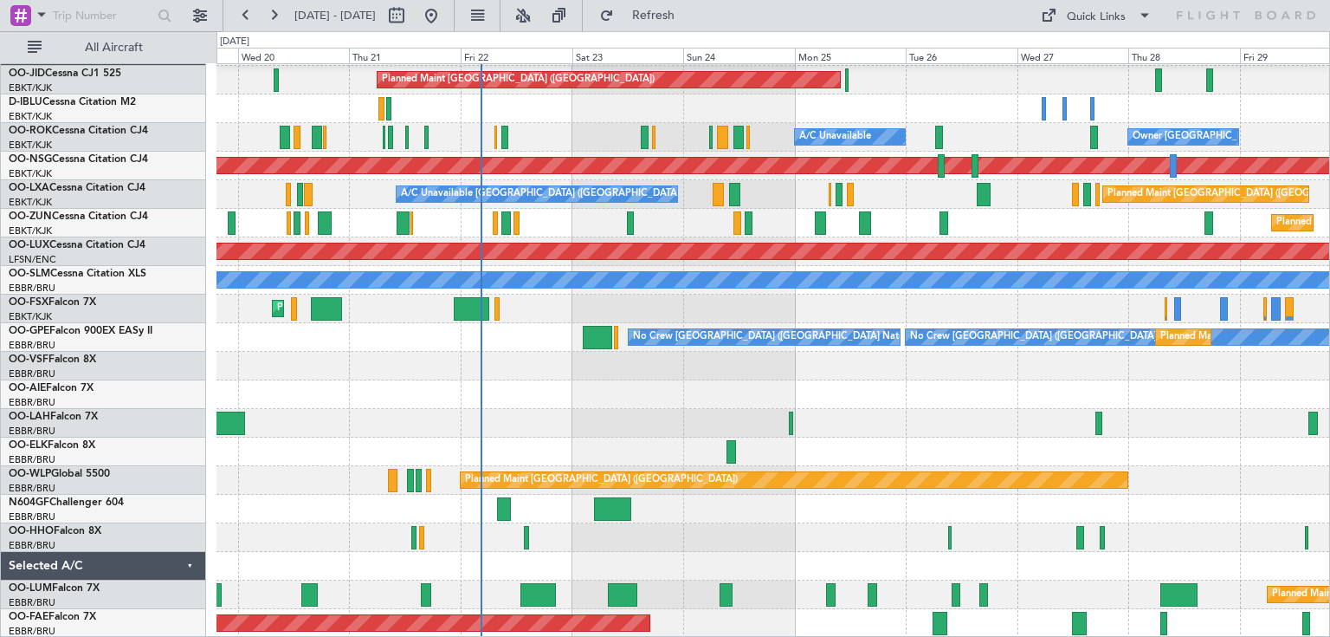
scroll to position [0, 0]
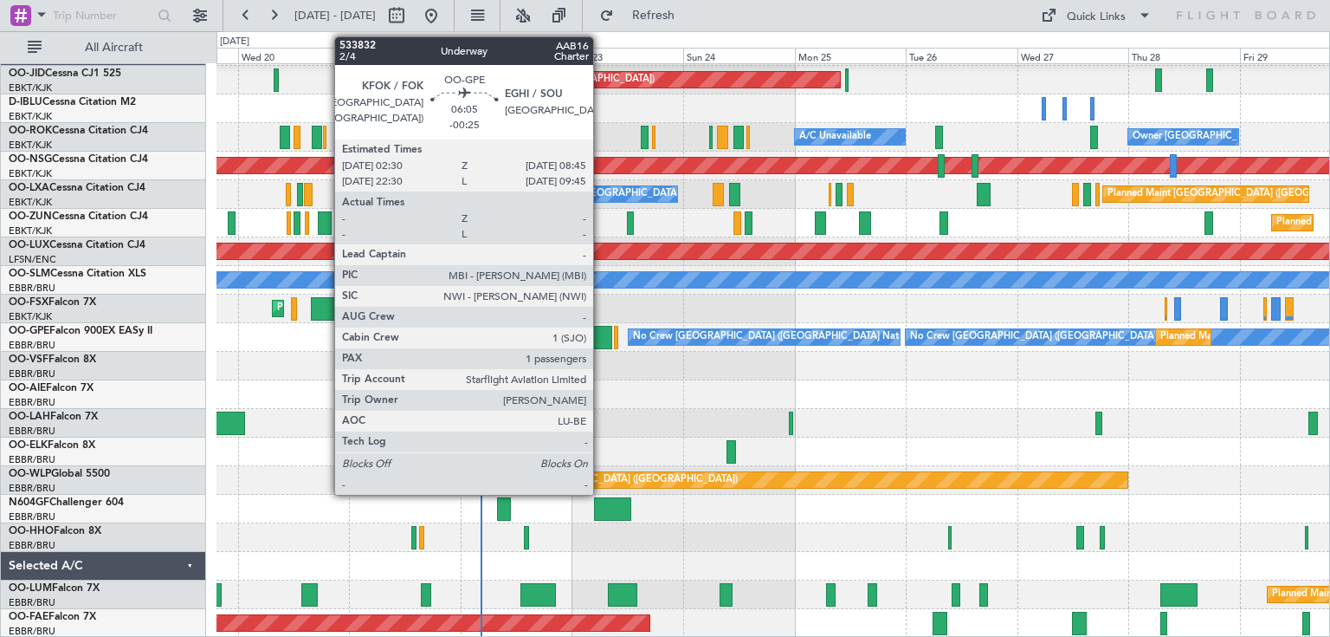
click at [601, 340] on div at bounding box center [597, 337] width 29 height 23
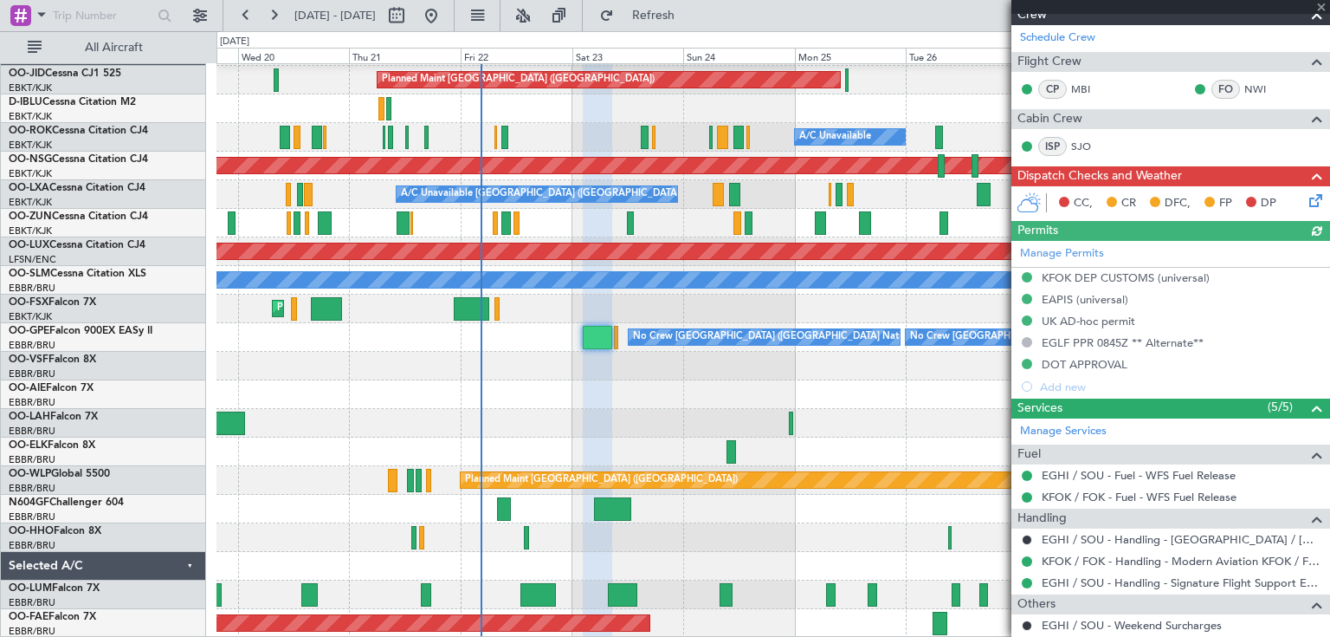
scroll to position [420, 0]
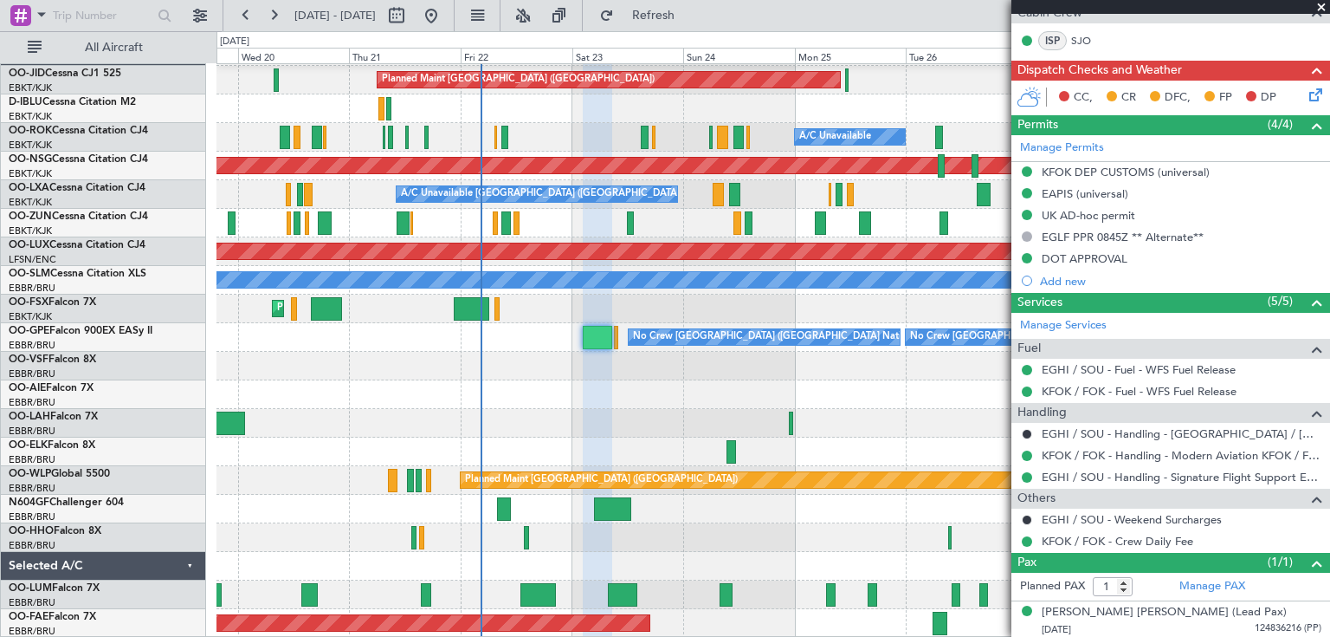
click at [1321, 6] on span at bounding box center [1321, 8] width 17 height 16
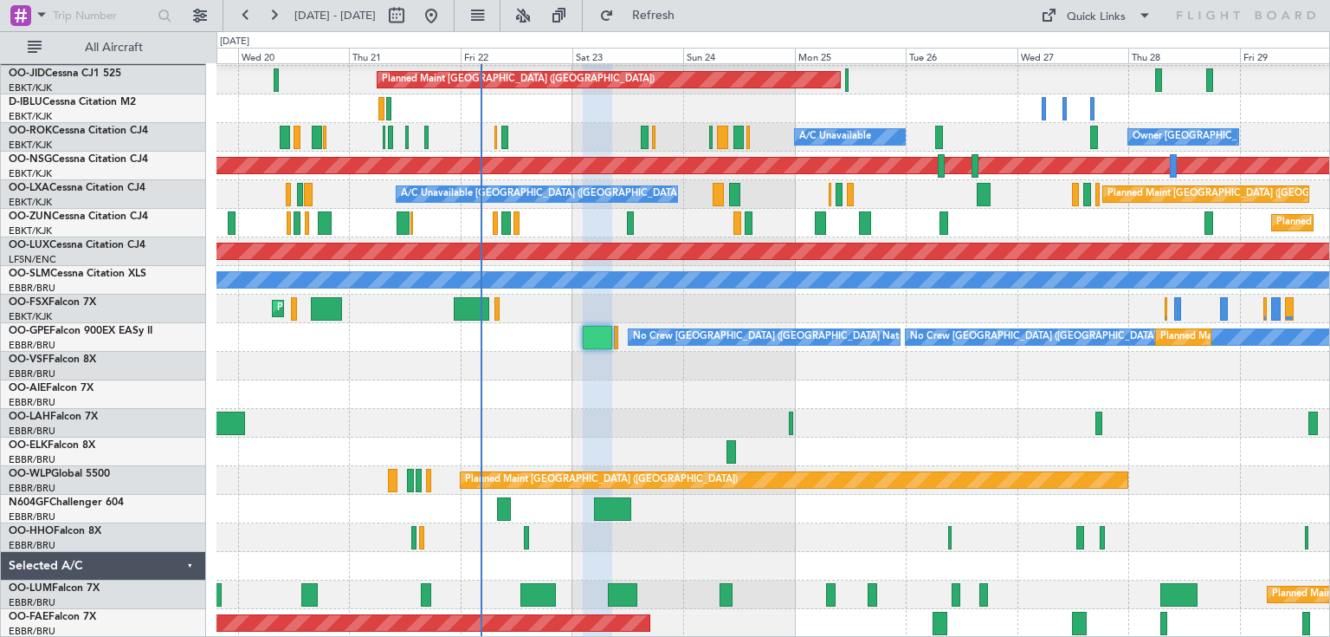
type input "0"
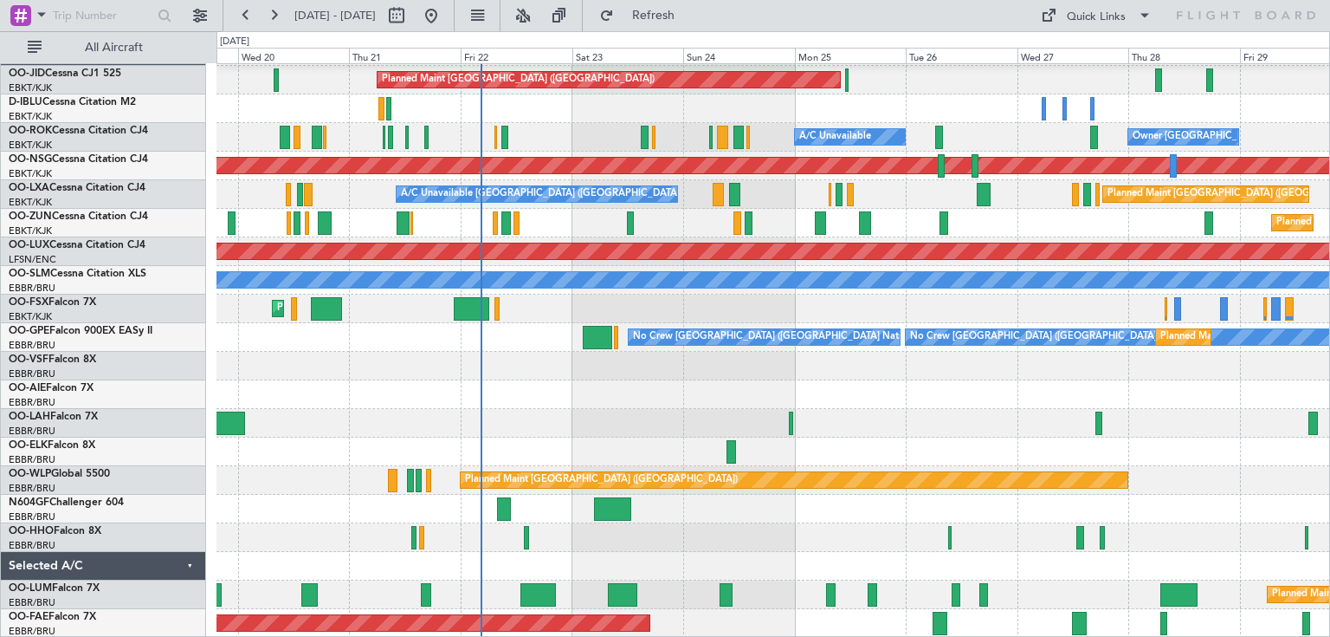
scroll to position [0, 0]
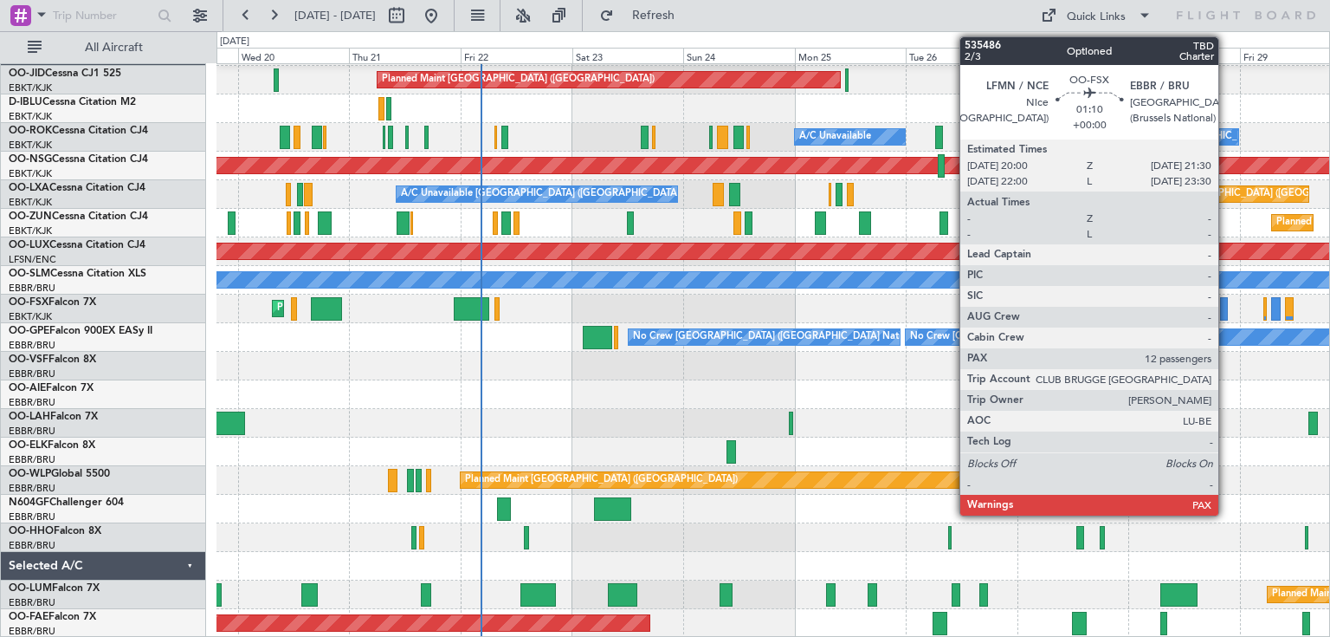
click at [1227, 301] on div at bounding box center [1224, 308] width 8 height 23
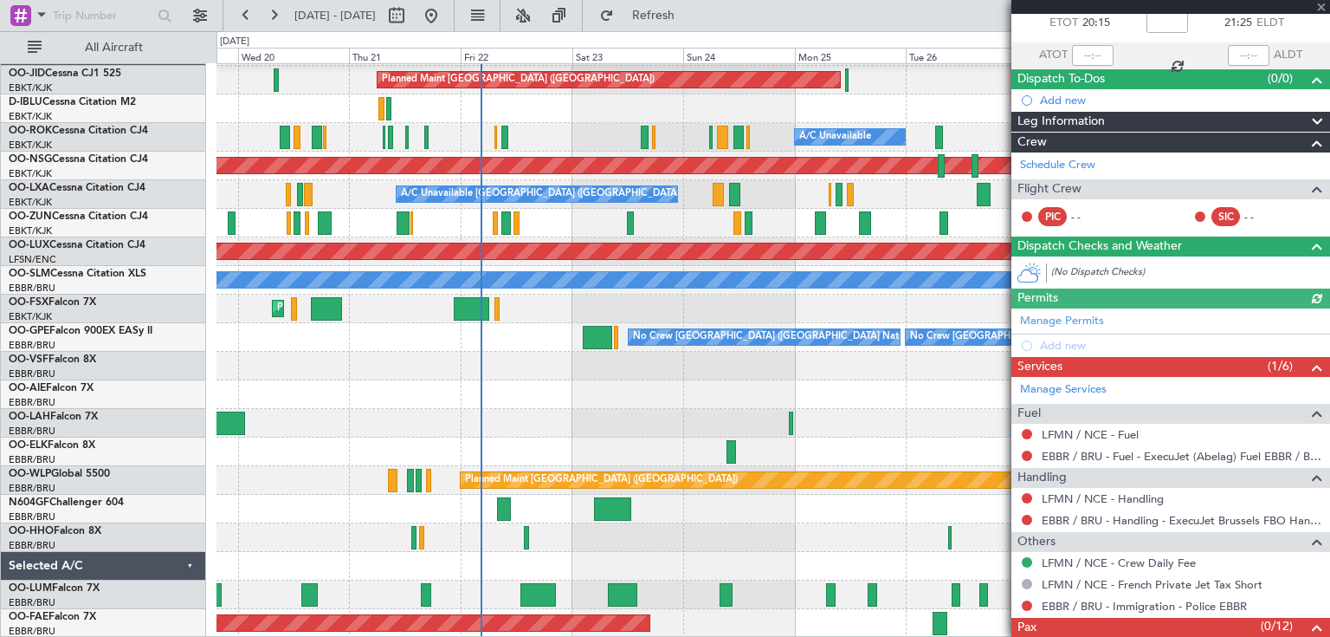
scroll to position [149, 0]
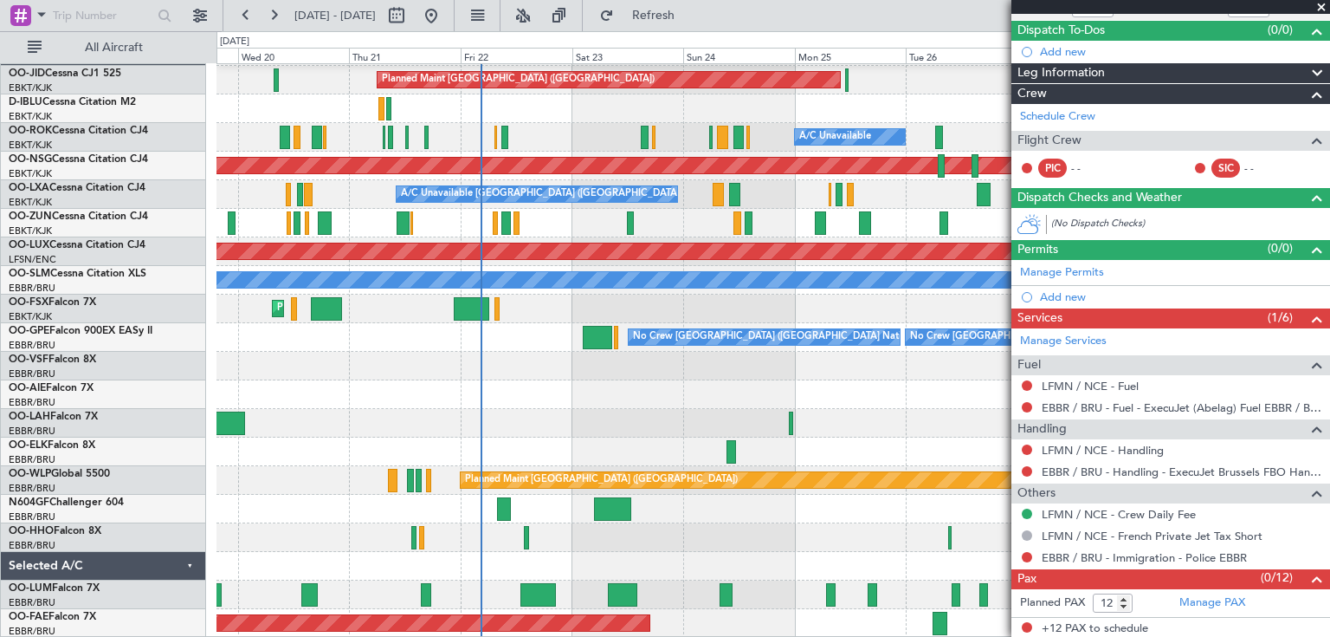
click at [1320, 3] on span at bounding box center [1321, 8] width 17 height 16
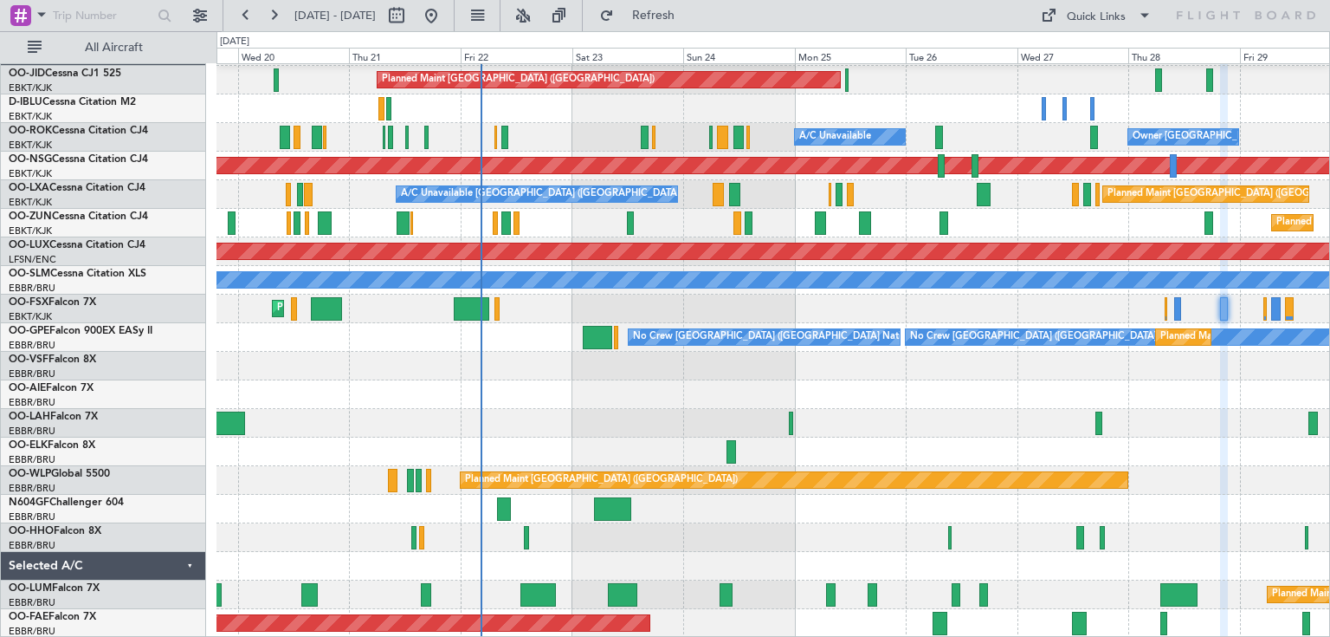
type input "0"
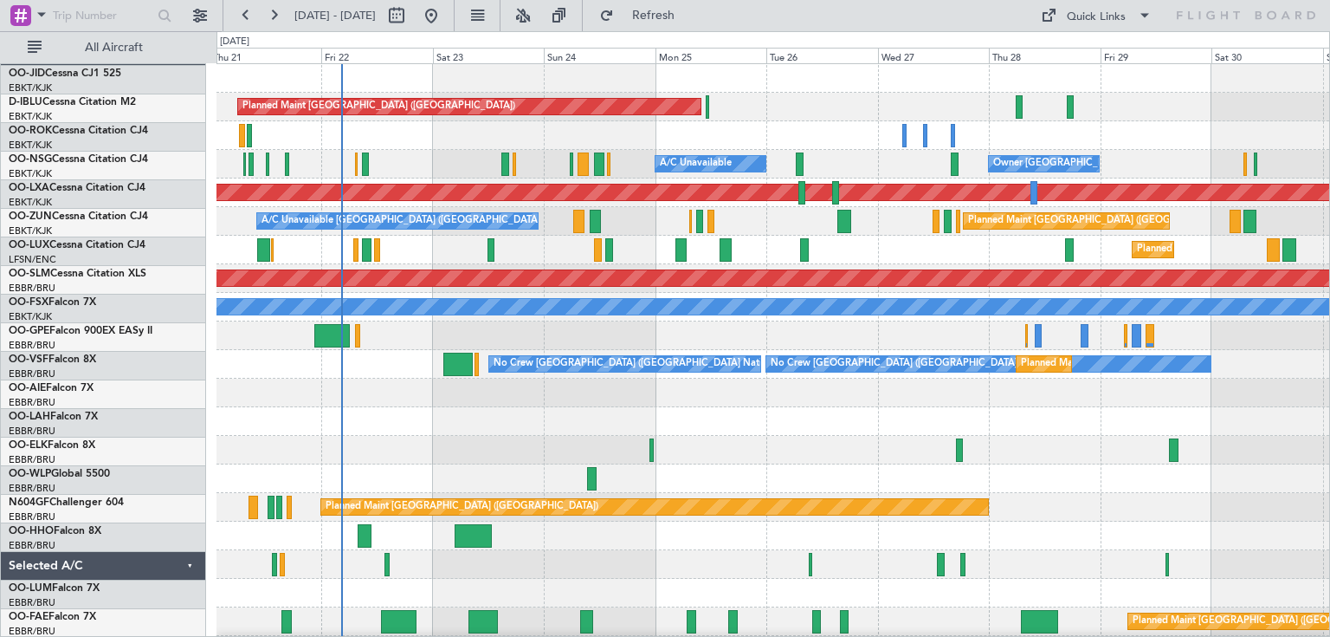
scroll to position [0, 0]
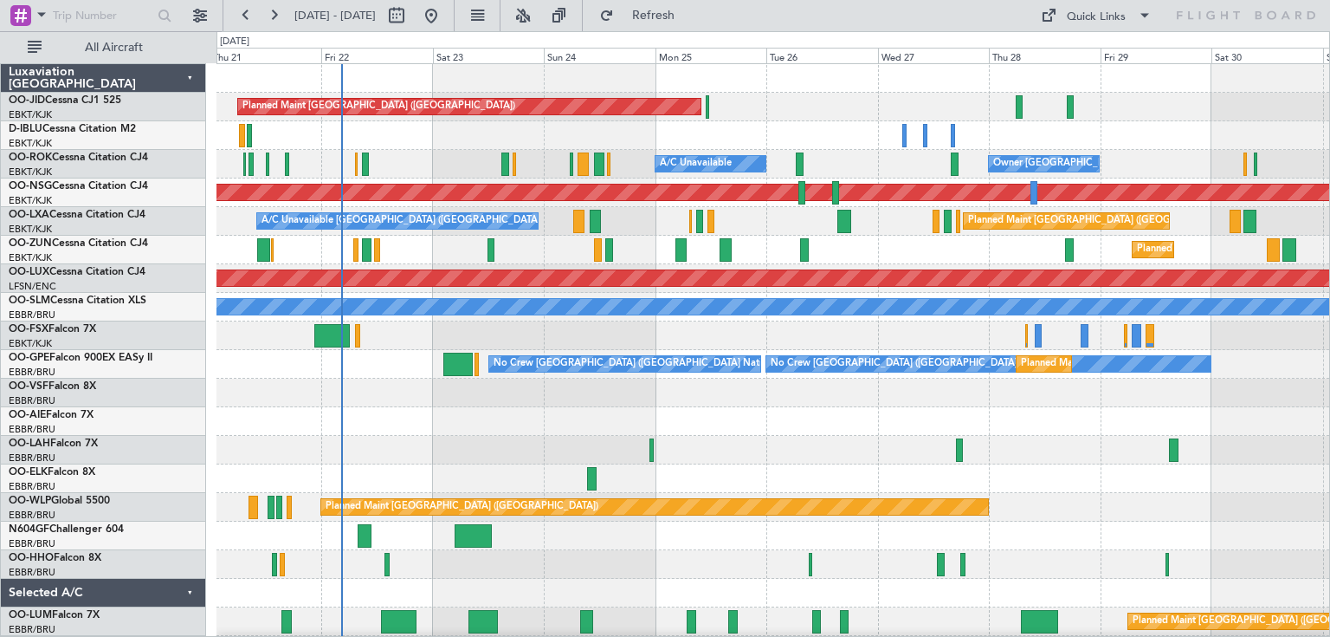
click at [1022, 398] on div at bounding box center [773, 393] width 1113 height 29
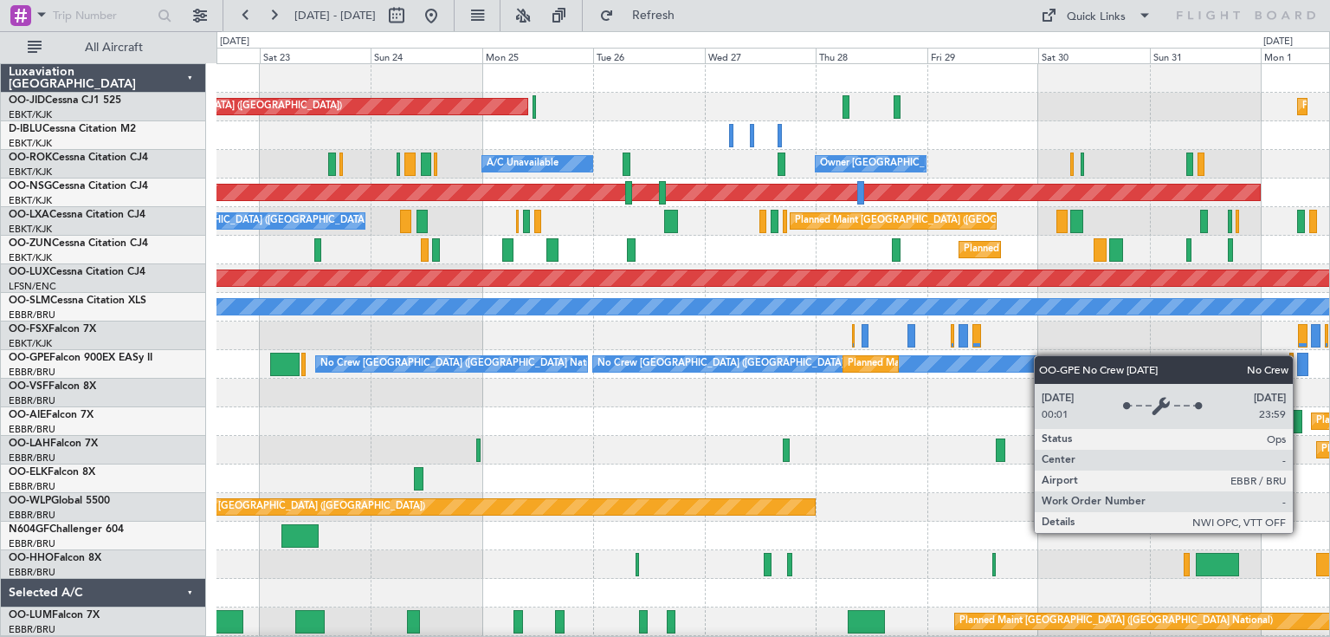
click at [1012, 359] on div "Planned Maint [GEOGRAPHIC_DATA] ([GEOGRAPHIC_DATA]) Planned Maint [GEOGRAPHIC_D…" at bounding box center [773, 364] width 1113 height 600
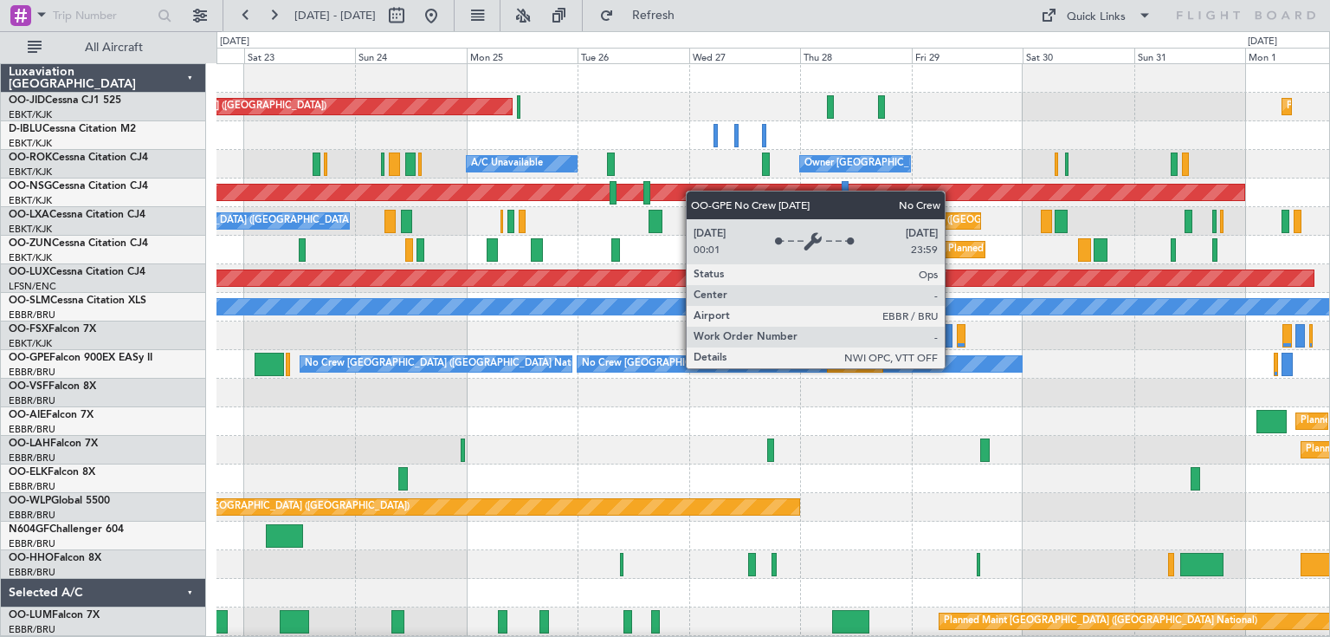
click at [1330, 336] on div "Planned Maint [GEOGRAPHIC_DATA] ([GEOGRAPHIC_DATA]) Planned Maint [GEOGRAPHIC_D…" at bounding box center [665, 333] width 1330 height 605
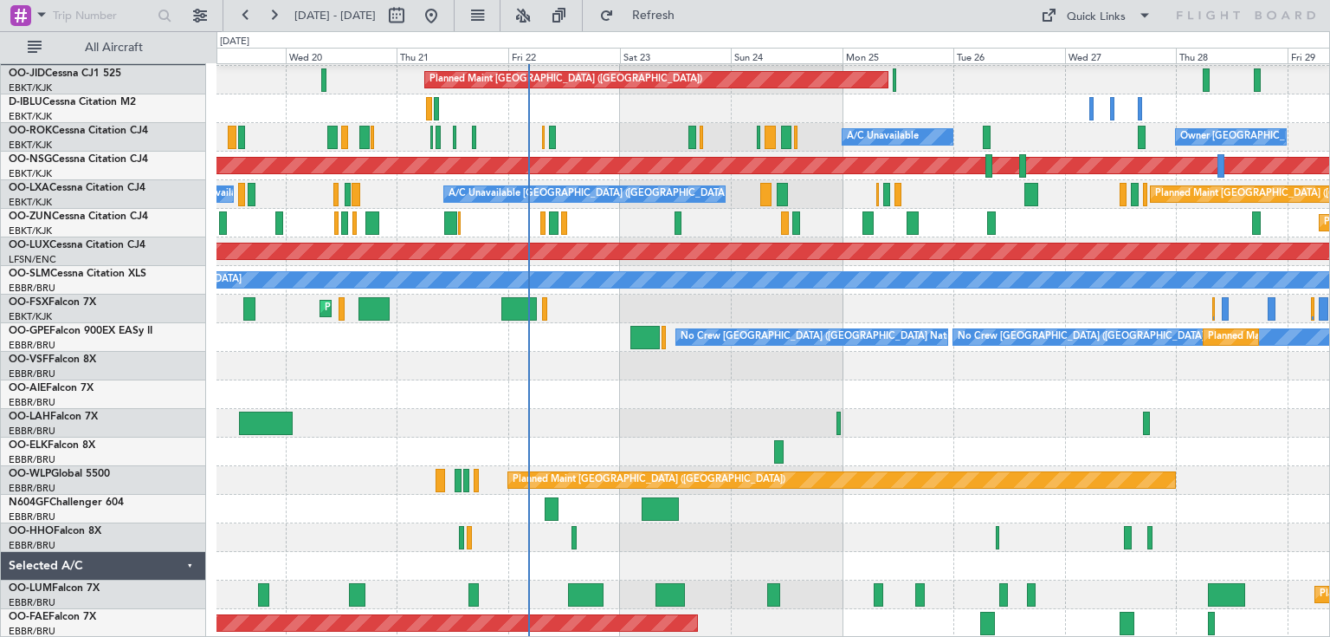
click at [1168, 380] on div at bounding box center [773, 394] width 1113 height 29
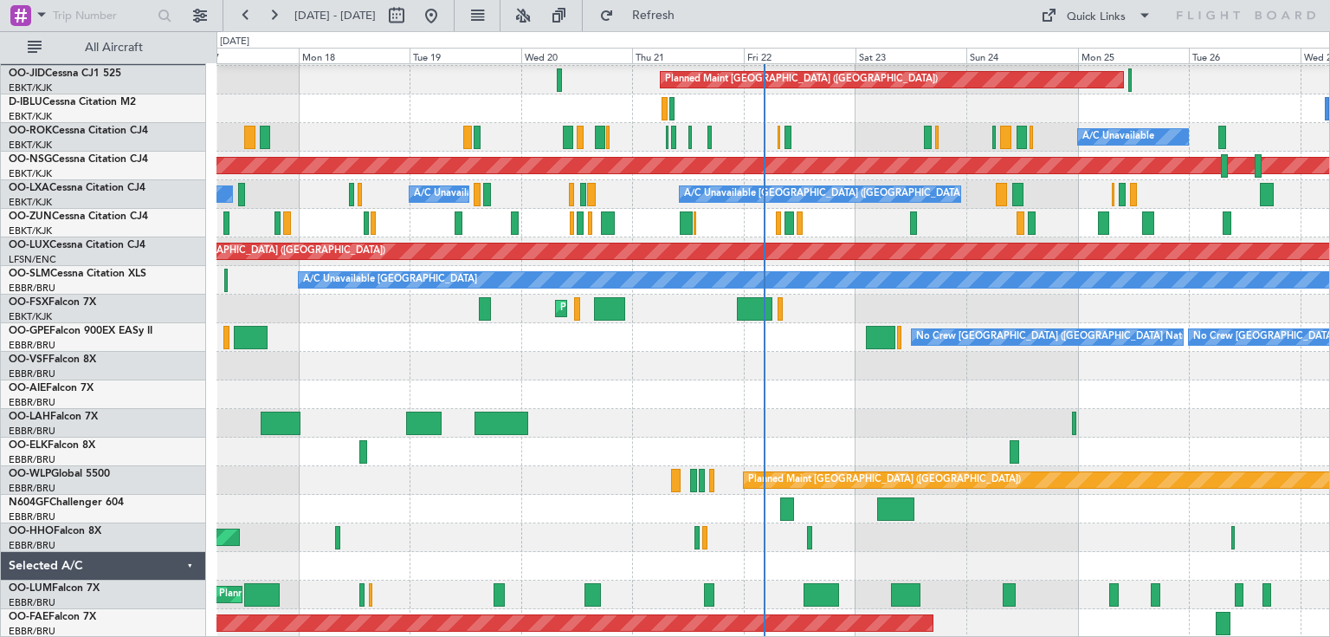
click at [933, 425] on div "Planned Maint [GEOGRAPHIC_DATA] ([GEOGRAPHIC_DATA]) A/C Unavailable Owner [GEOG…" at bounding box center [773, 337] width 1113 height 600
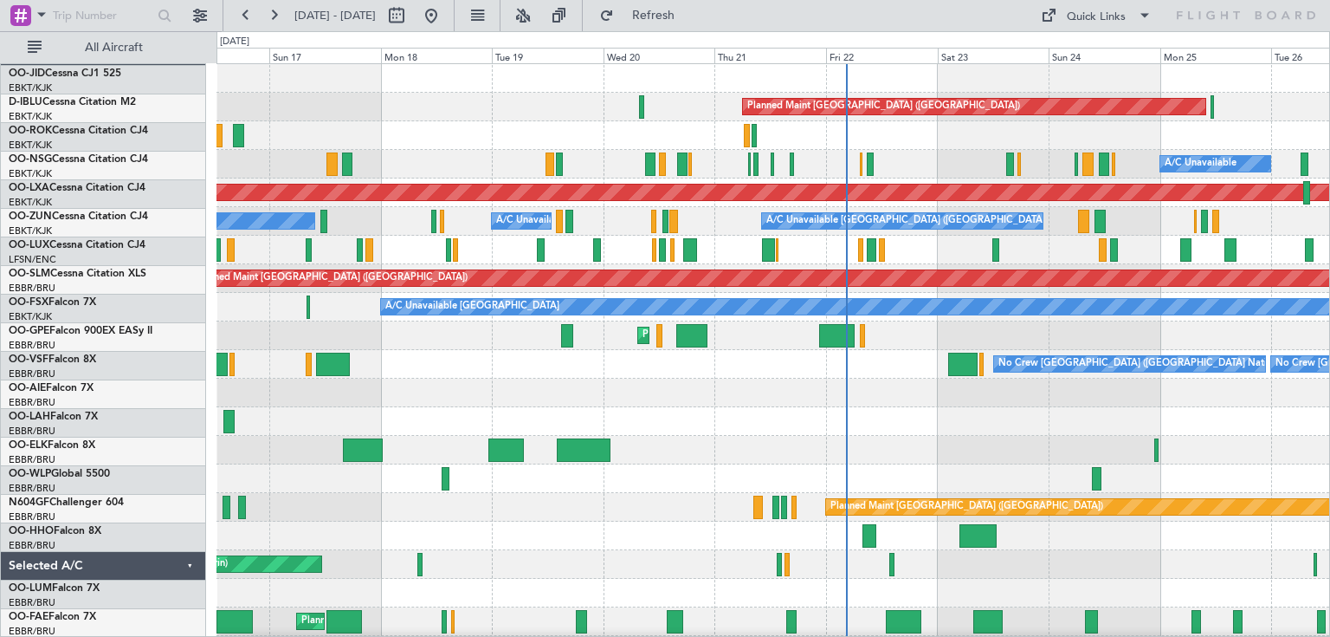
scroll to position [0, 0]
